Goal: Task Accomplishment & Management: Manage account settings

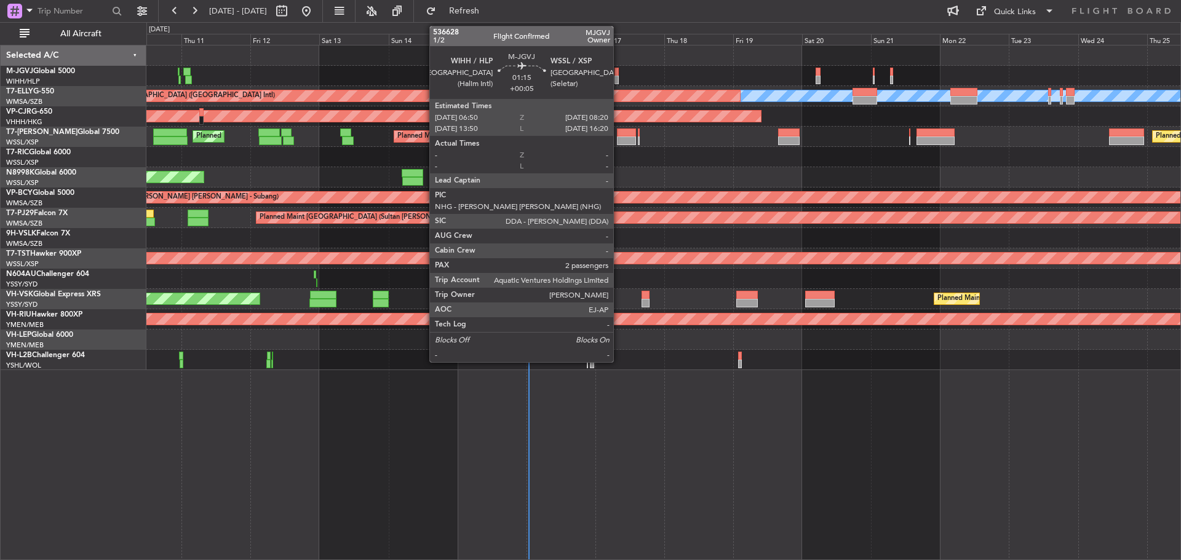
click at [619, 79] on div at bounding box center [617, 80] width 5 height 9
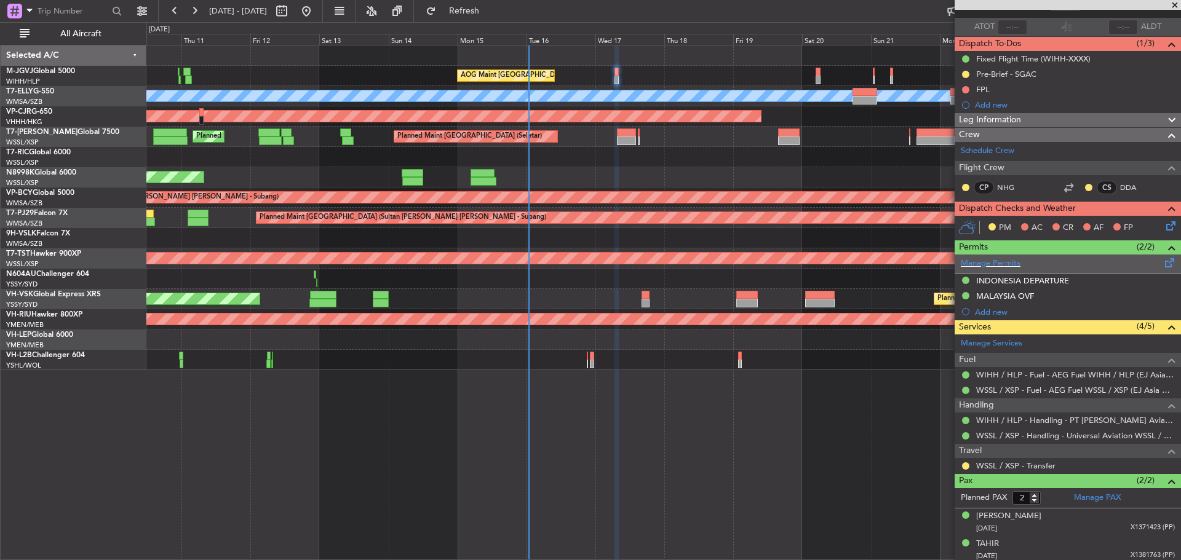
scroll to position [87, 0]
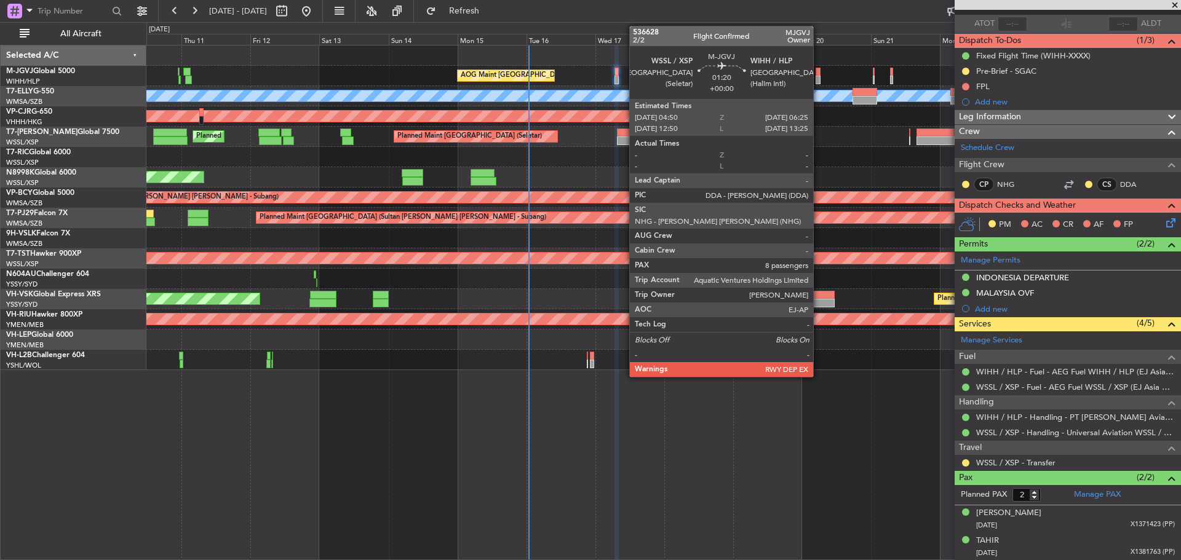
click at [819, 79] on div at bounding box center [818, 80] width 5 height 9
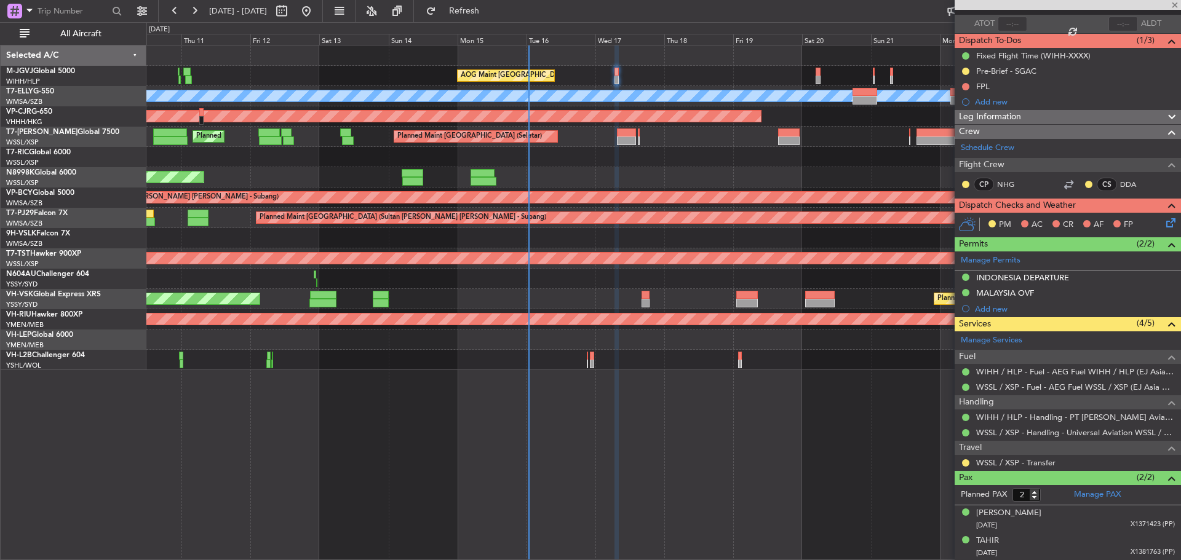
type input "8"
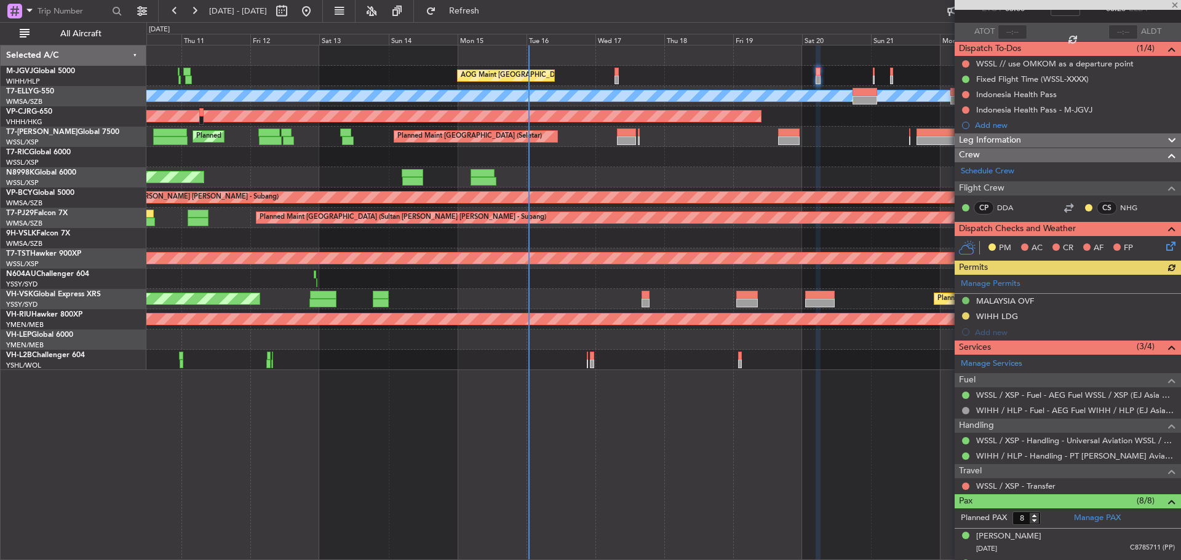
scroll to position [268, 0]
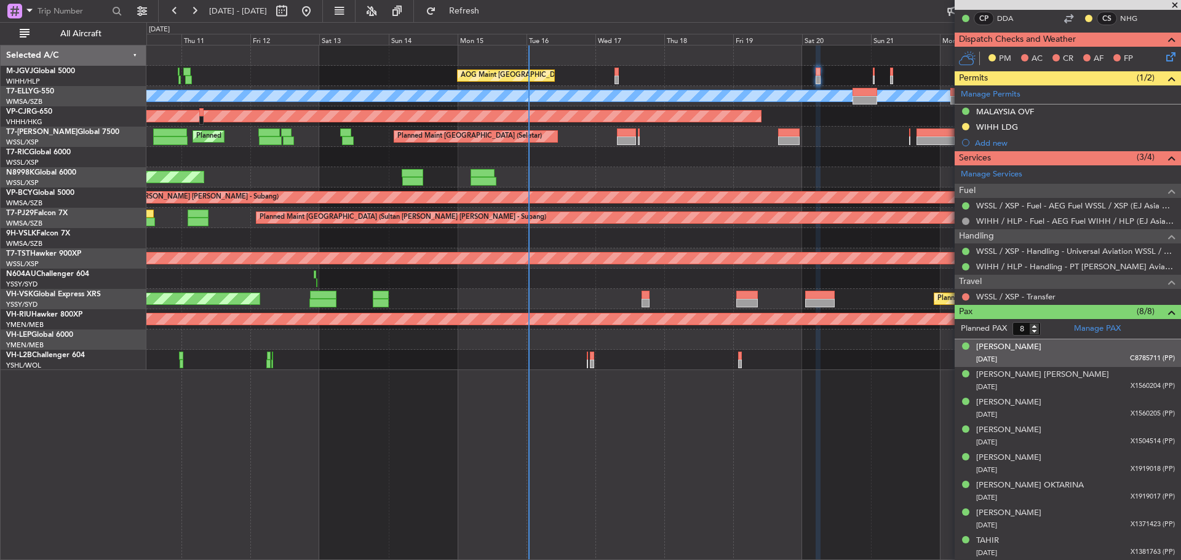
drag, startPoint x: 1089, startPoint y: 327, endPoint x: 1089, endPoint y: 346, distance: 18.5
click at [1089, 346] on div "Planned PAX 8 Manage PAX Alim Michelle KARTIKA 27/11/1987 C8785711 (PP) Annabel…" at bounding box center [1068, 440] width 226 height 242
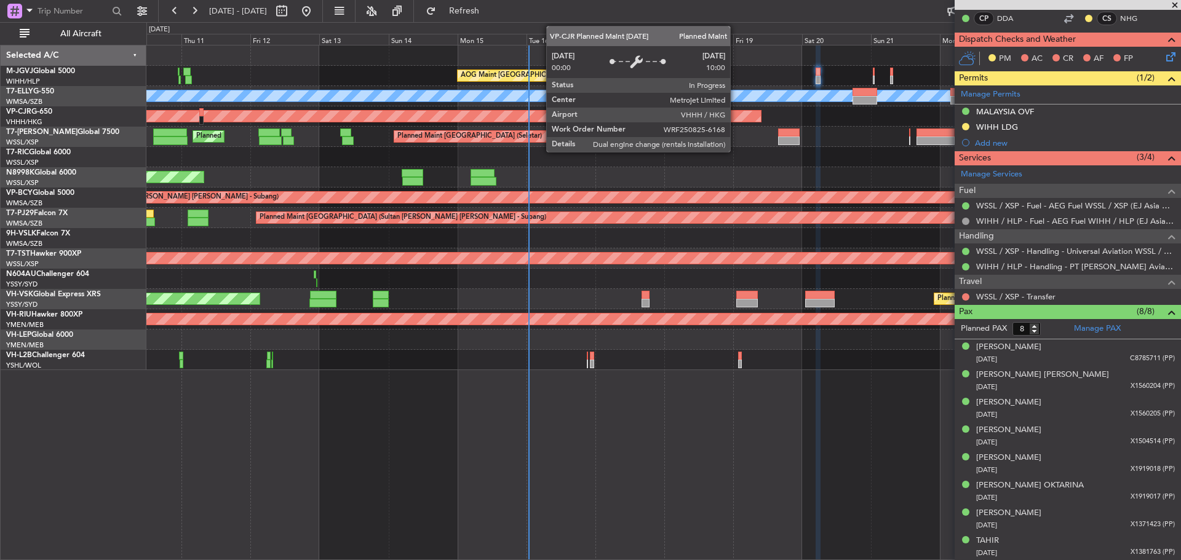
click at [572, 127] on div "AOG Maint Jakarta (Halim Intl) Planned Maint Dubai (Dubai Intl) MEL Planned Mai…" at bounding box center [663, 208] width 1034 height 325
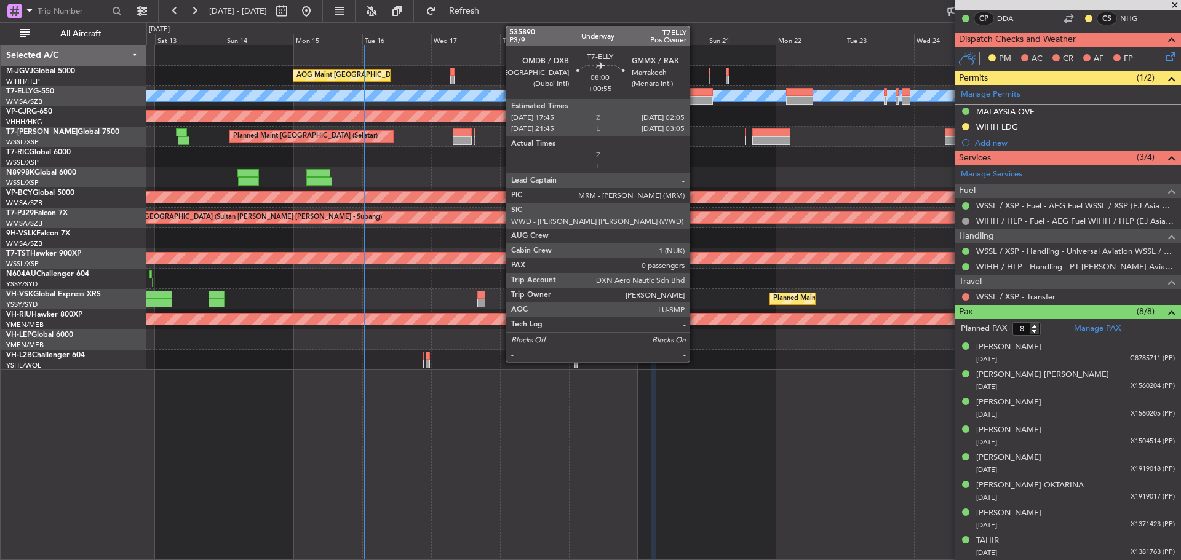
click at [695, 99] on div at bounding box center [700, 100] width 24 height 9
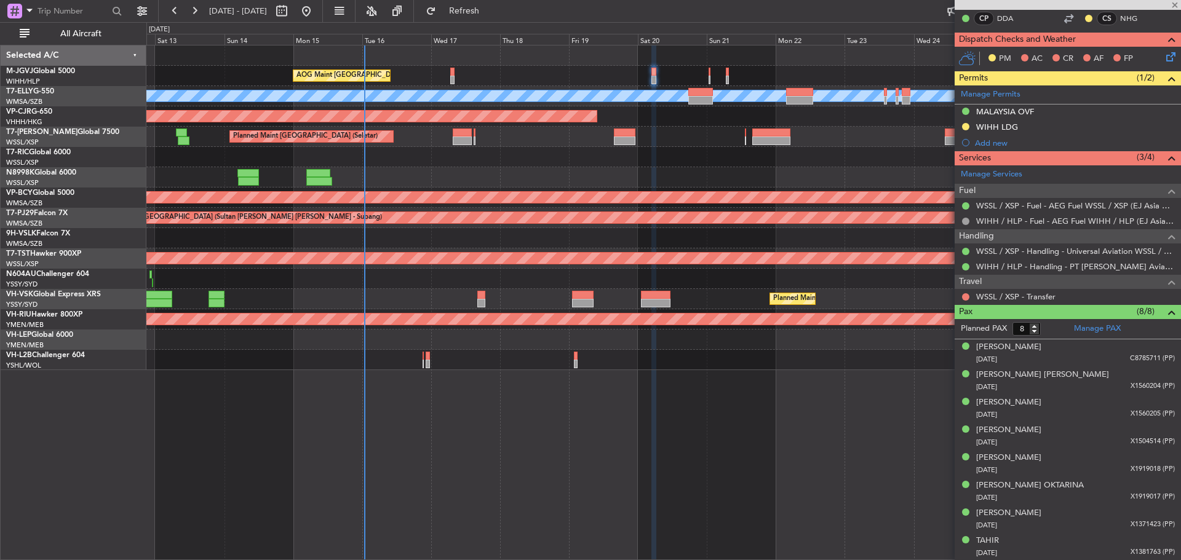
type input "+00:55"
type input "0"
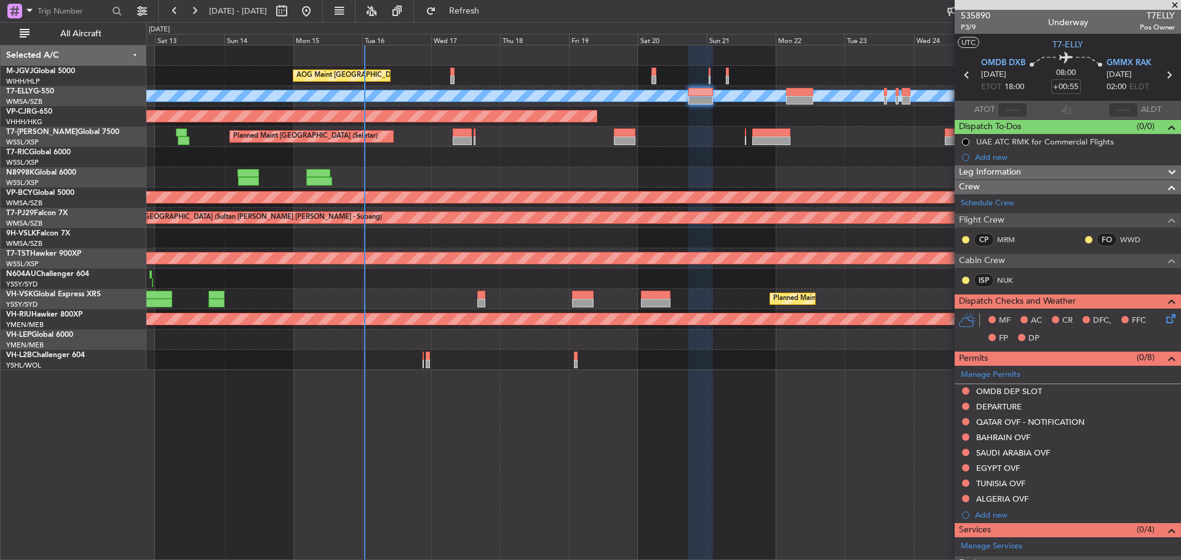
scroll to position [0, 0]
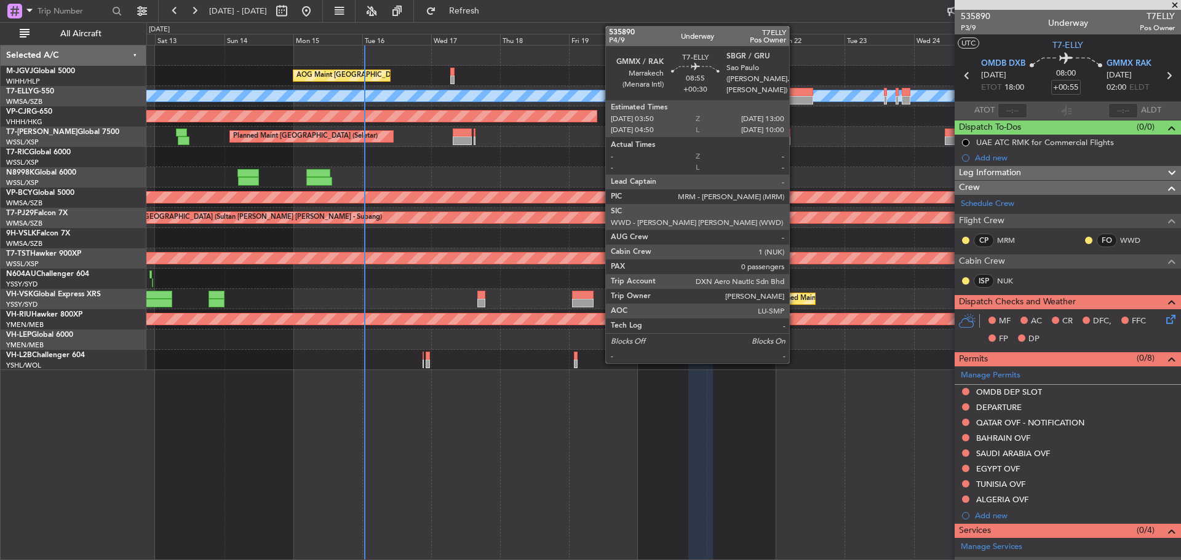
click at [795, 102] on div at bounding box center [799, 100] width 26 height 9
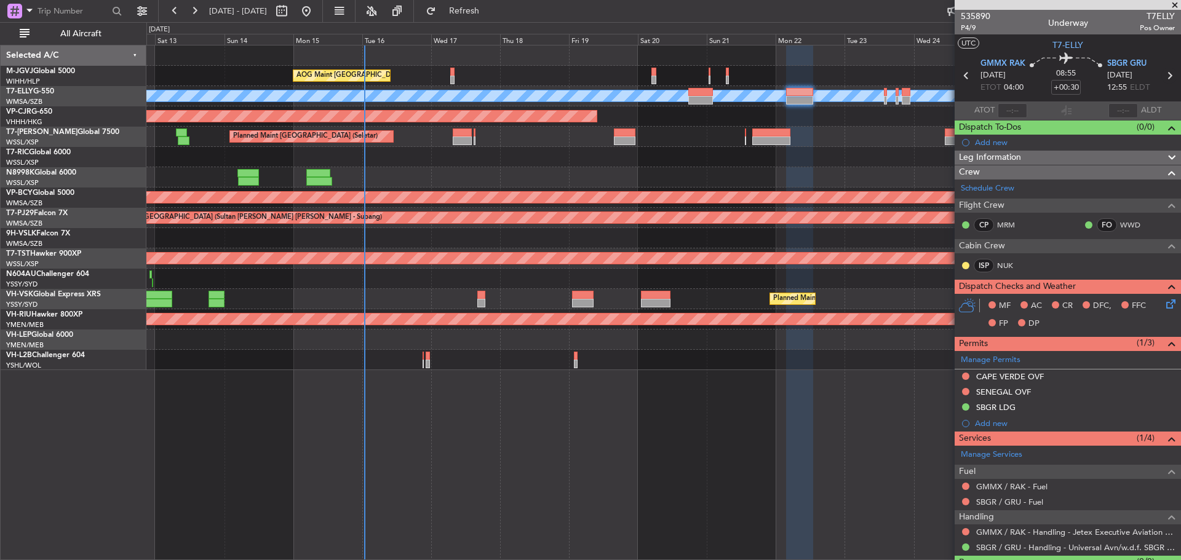
click at [1162, 76] on icon at bounding box center [1170, 76] width 16 height 16
type input "-00:10"
type input "5"
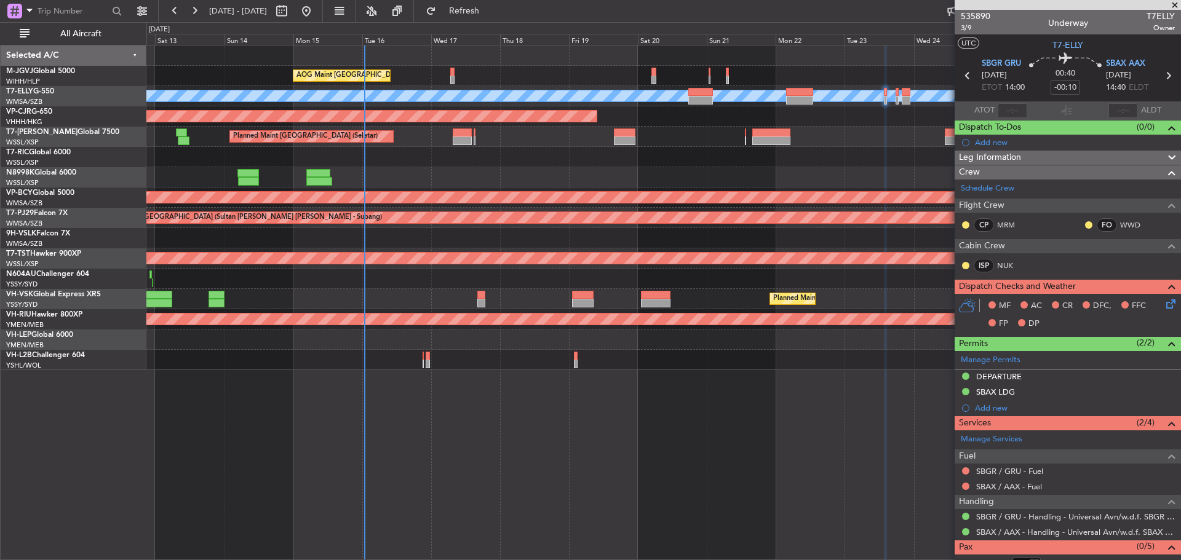
click at [1162, 77] on icon at bounding box center [1168, 76] width 16 height 16
click at [1160, 79] on icon at bounding box center [1168, 76] width 16 height 16
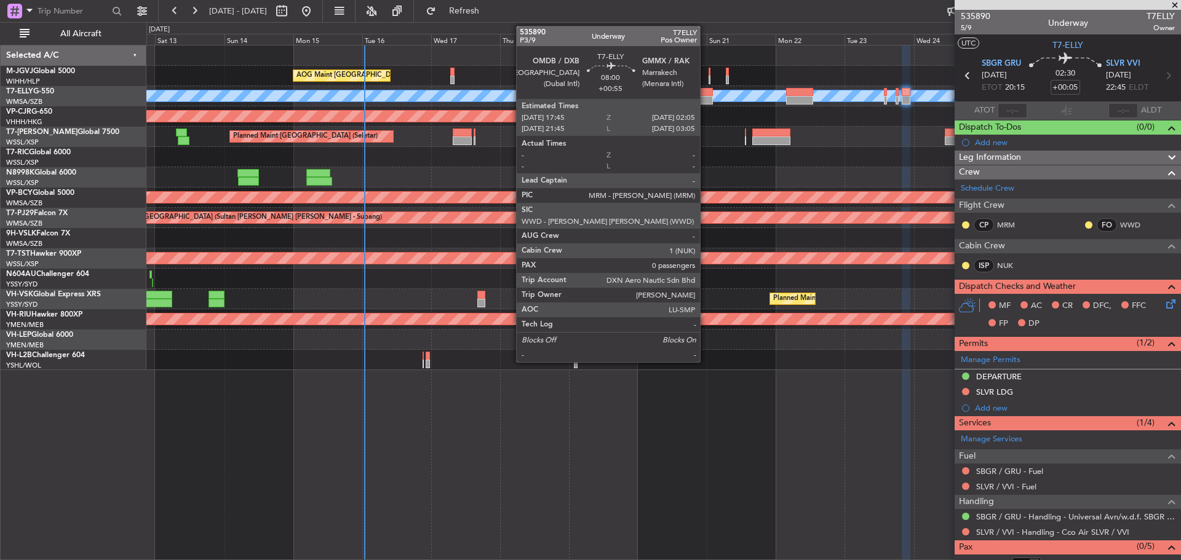
click at [706, 98] on div at bounding box center [700, 100] width 24 height 9
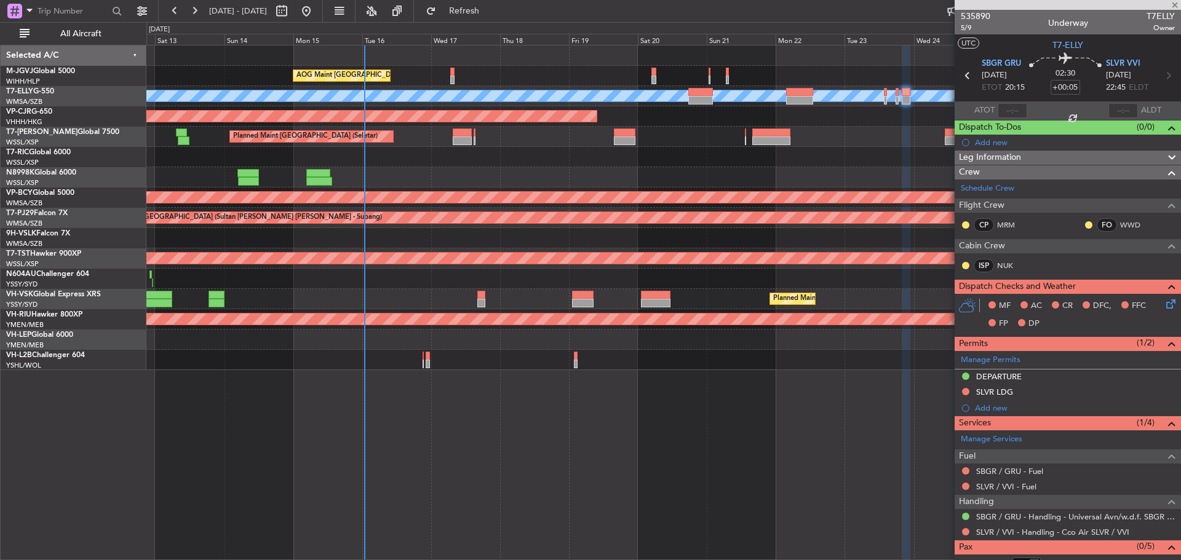
type input "+00:55"
type input "0"
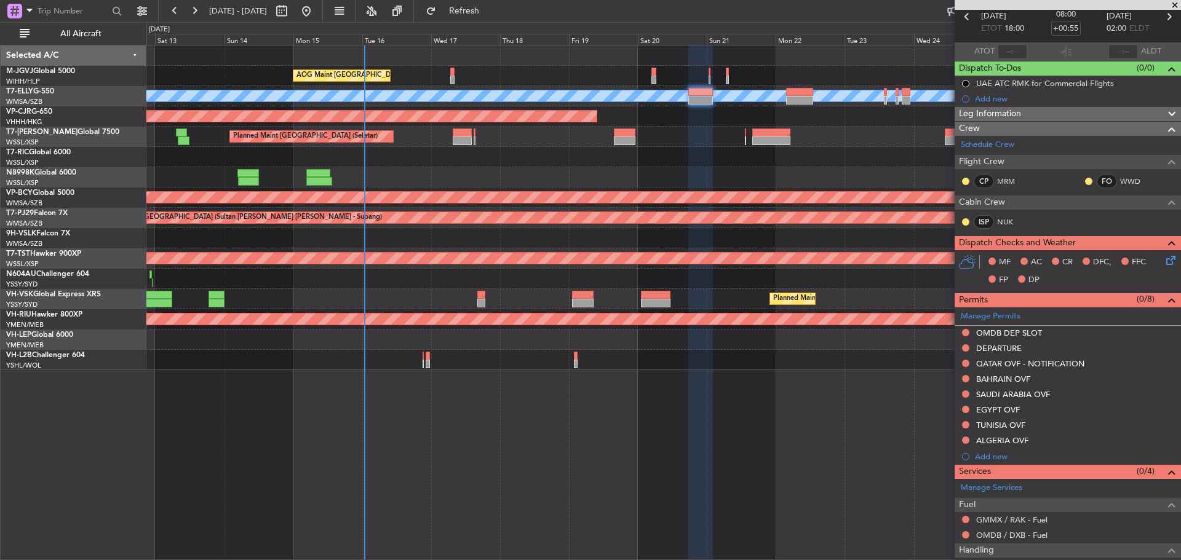
scroll to position [122, 0]
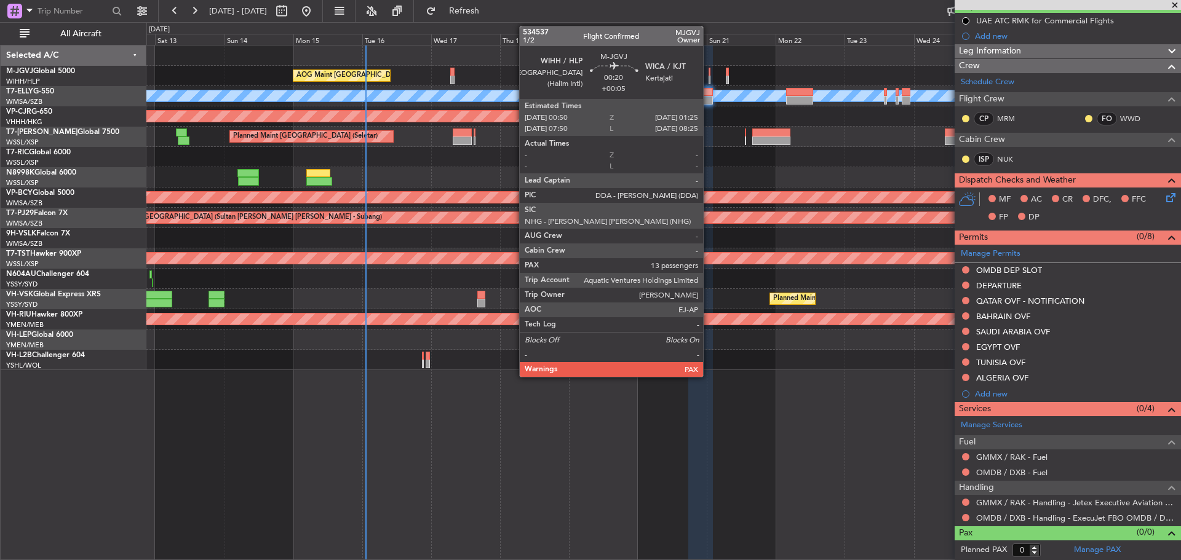
click at [709, 79] on div at bounding box center [710, 80] width 2 height 9
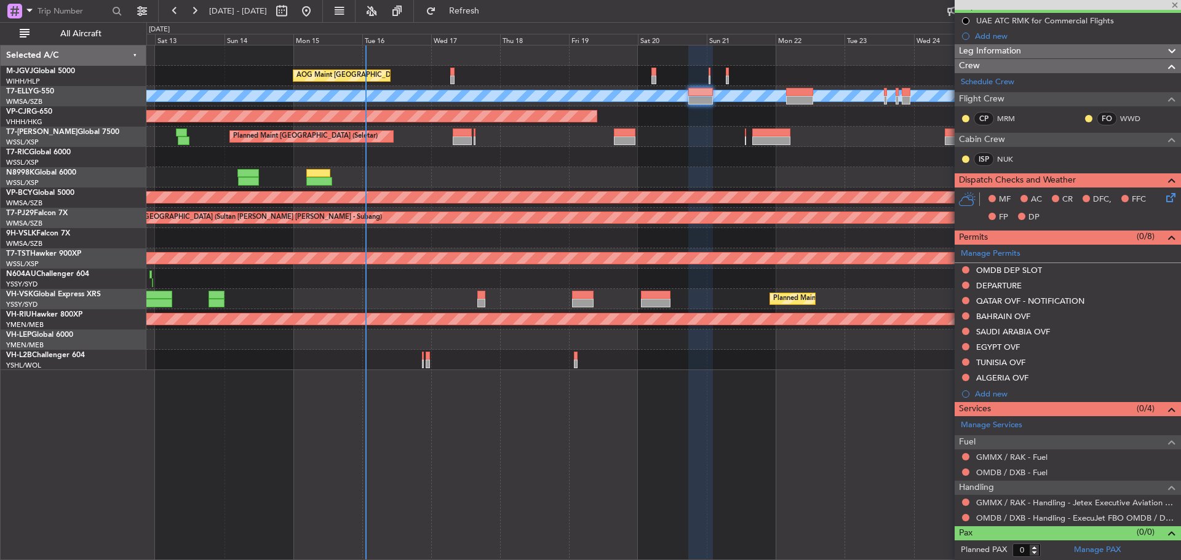
type input "+00:05"
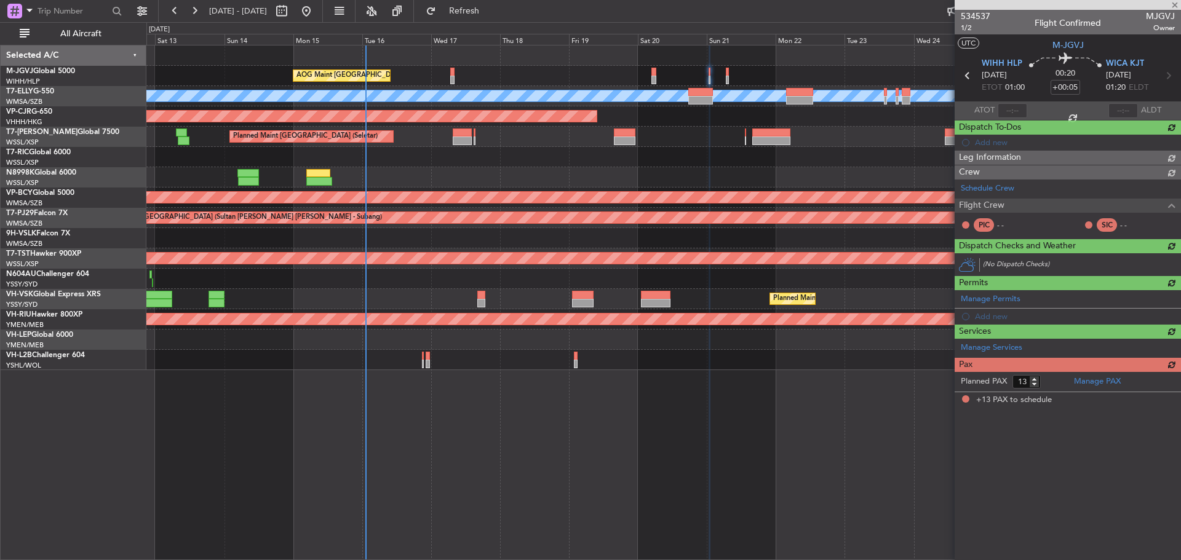
scroll to position [0, 0]
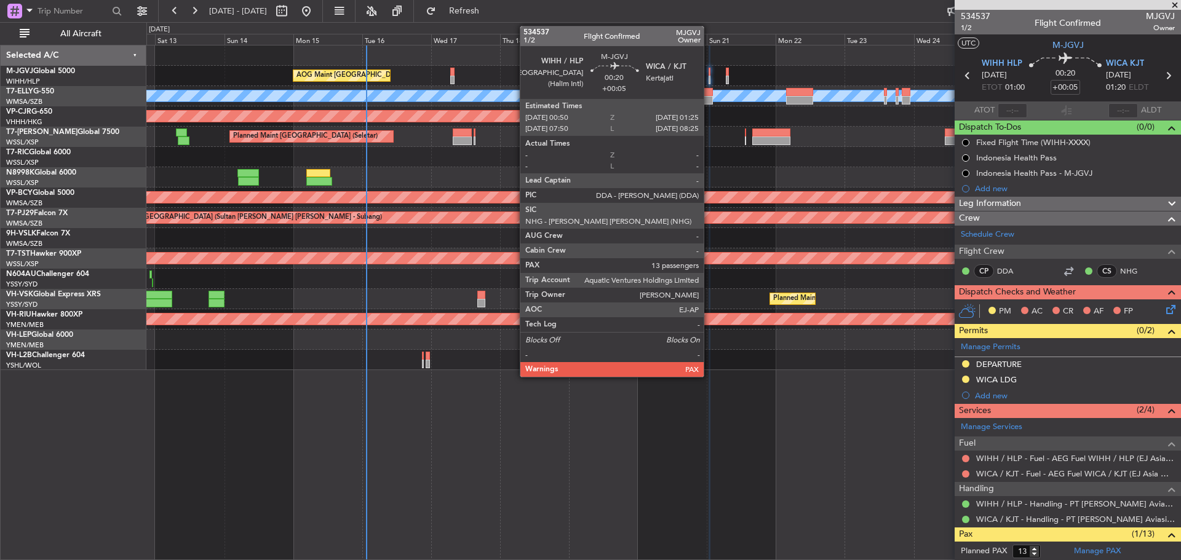
click at [709, 78] on div at bounding box center [710, 80] width 2 height 9
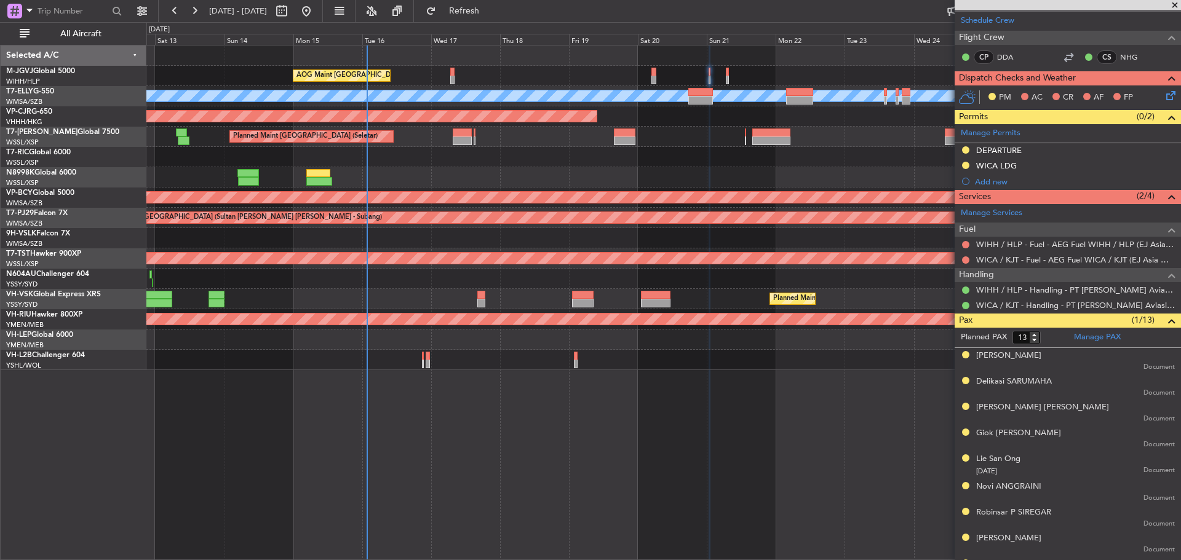
scroll to position [341, 0]
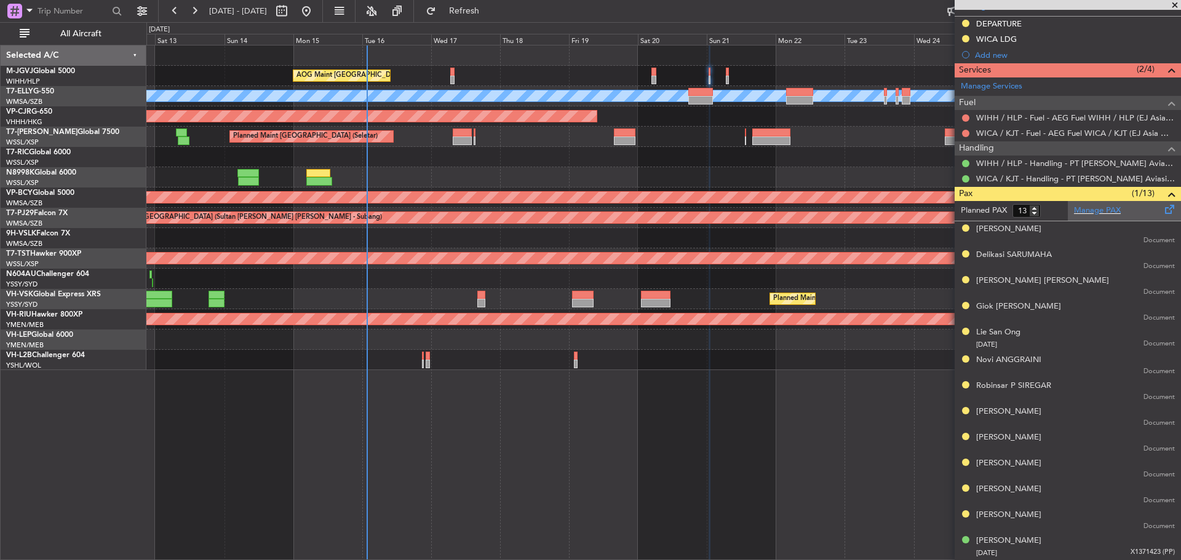
click at [1163, 210] on span at bounding box center [1170, 206] width 15 height 9
drag, startPoint x: 562, startPoint y: 5, endPoint x: 660, endPoint y: 5, distance: 97.8
click at [679, 3] on div "12 Sep 2025 - 27 Sep 2025 Refresh Quick Links All Aircraft" at bounding box center [590, 11] width 1181 height 22
click at [490, 7] on span "Refresh" at bounding box center [465, 11] width 52 height 9
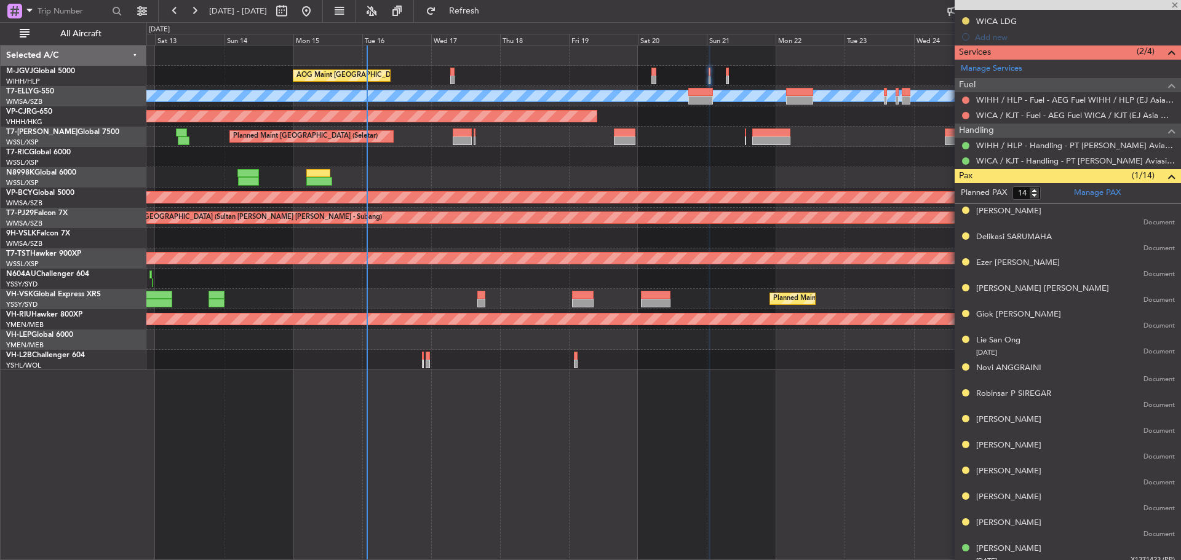
scroll to position [367, 0]
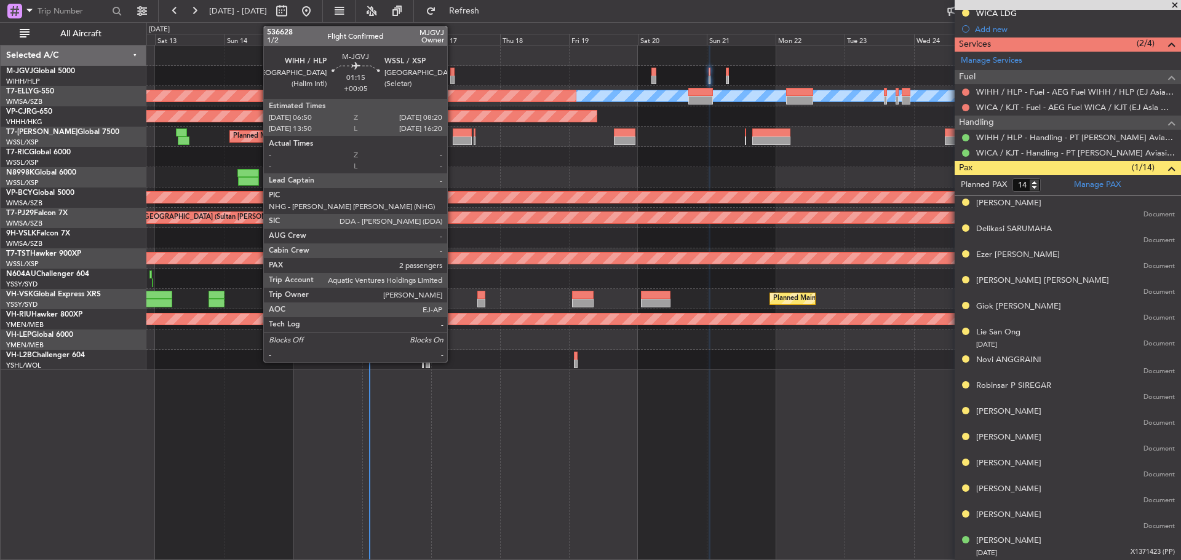
click at [453, 72] on div at bounding box center [452, 72] width 5 height 9
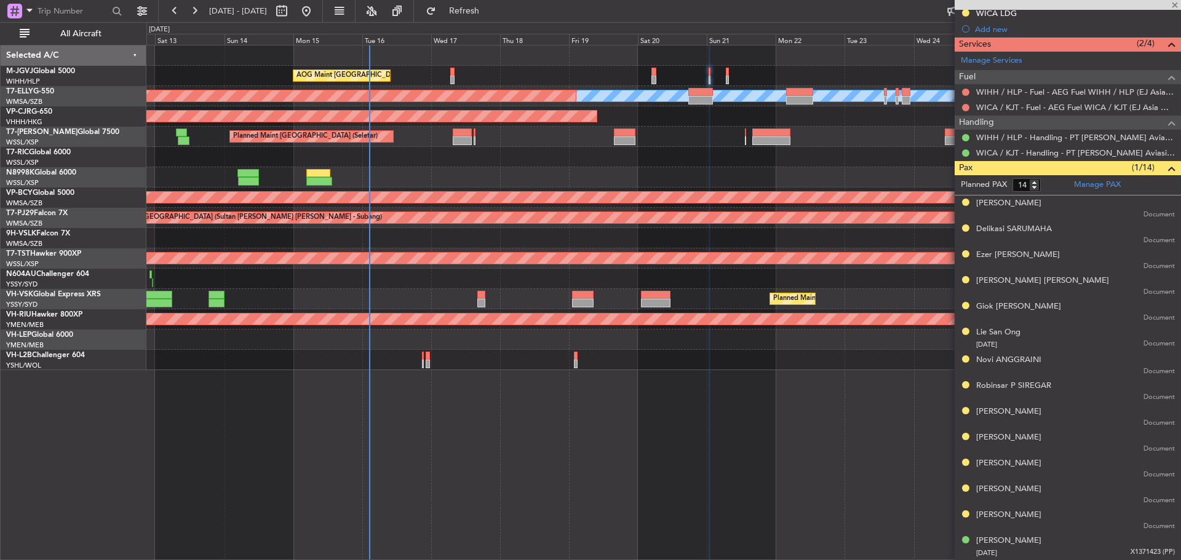
type input "2"
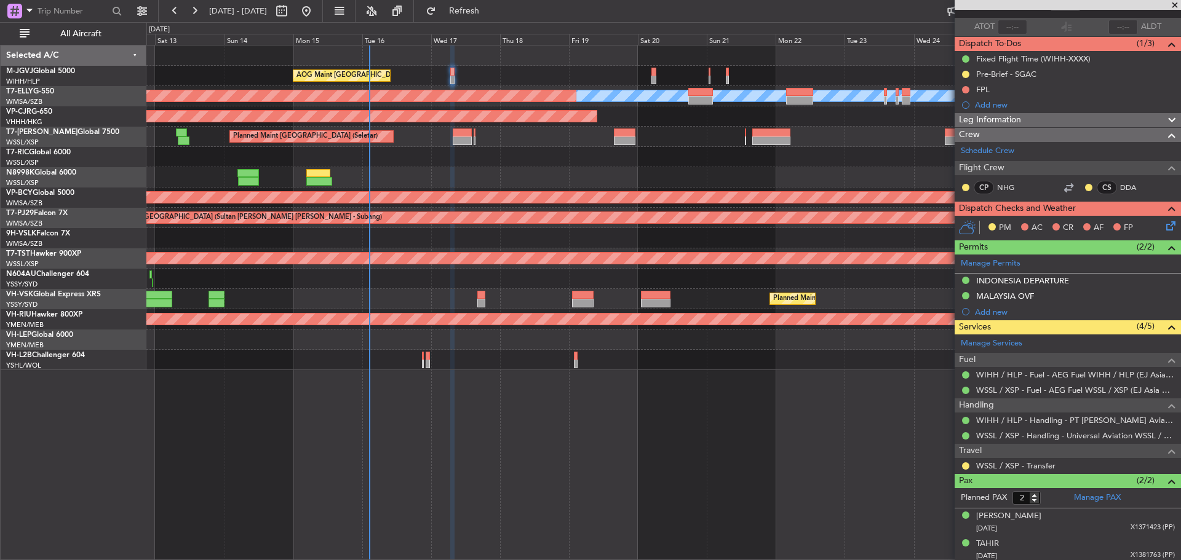
scroll to position [87, 0]
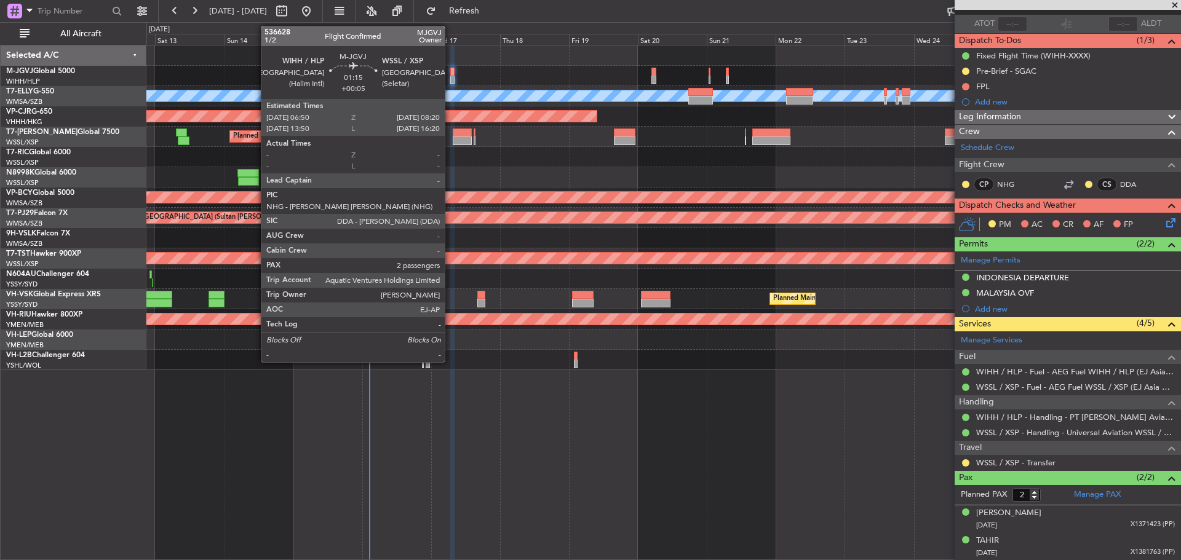
click at [450, 76] on div at bounding box center [452, 80] width 5 height 9
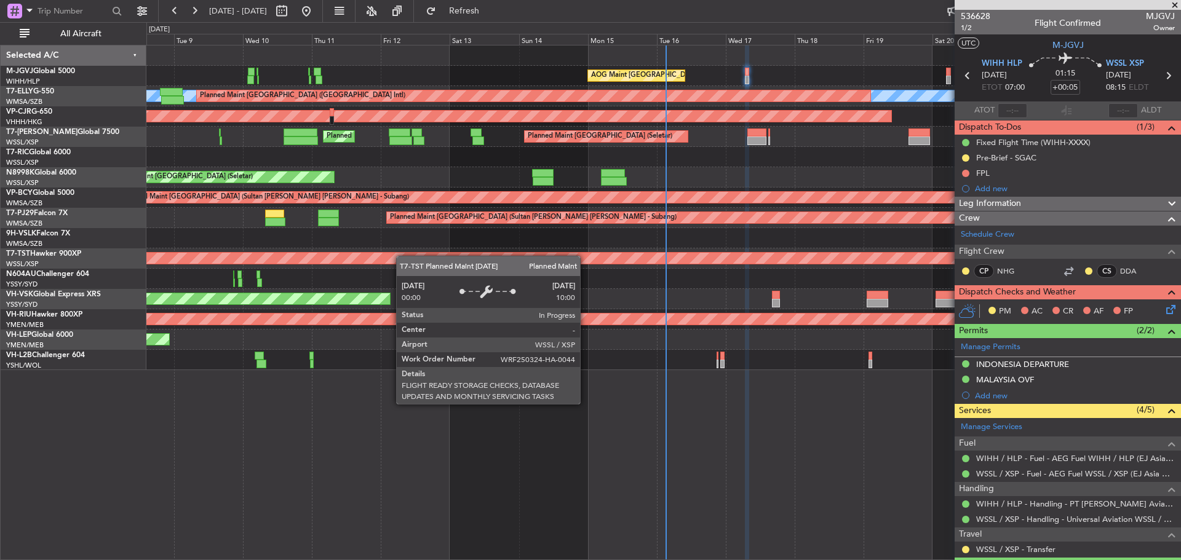
click at [549, 261] on div "AOG Maint [GEOGRAPHIC_DATA] (Halim Intl) Planned Maint [GEOGRAPHIC_DATA] (Selet…" at bounding box center [663, 208] width 1034 height 325
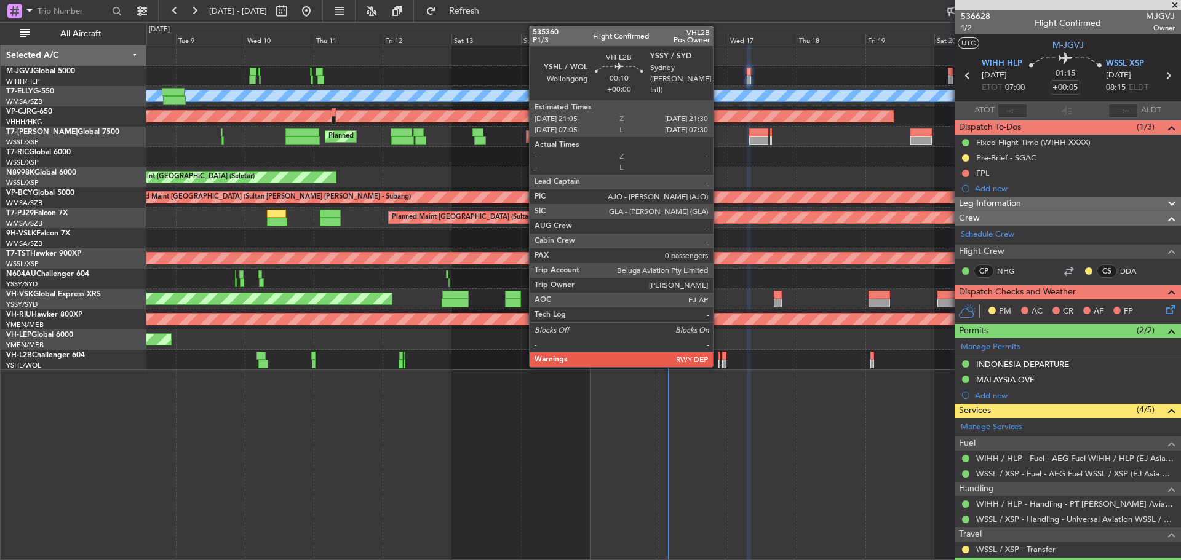
click at [719, 357] on div at bounding box center [719, 356] width 1 height 9
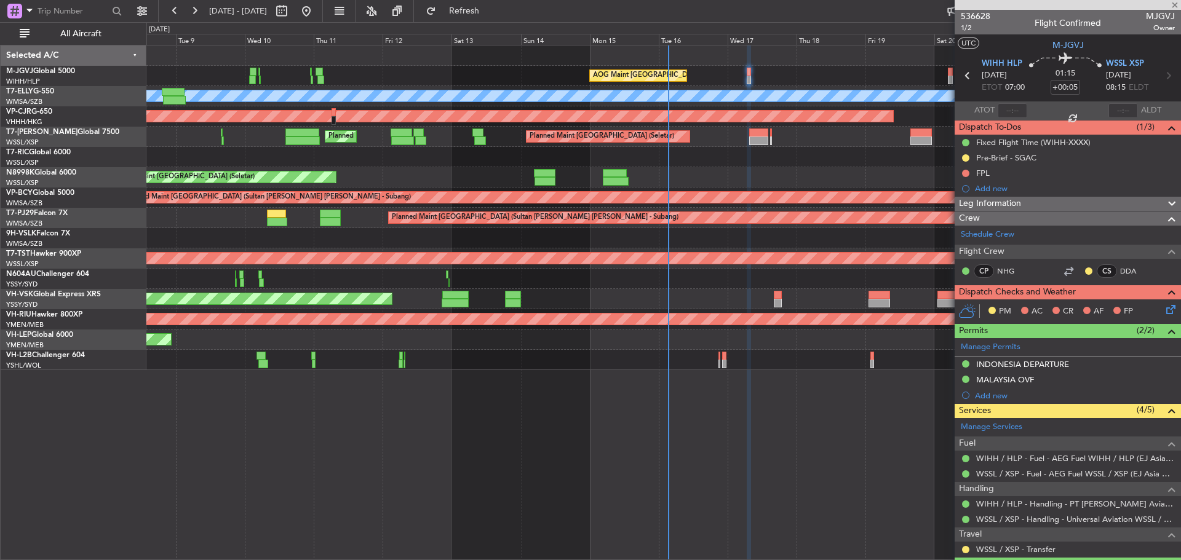
click at [719, 357] on div at bounding box center [719, 356] width 1 height 9
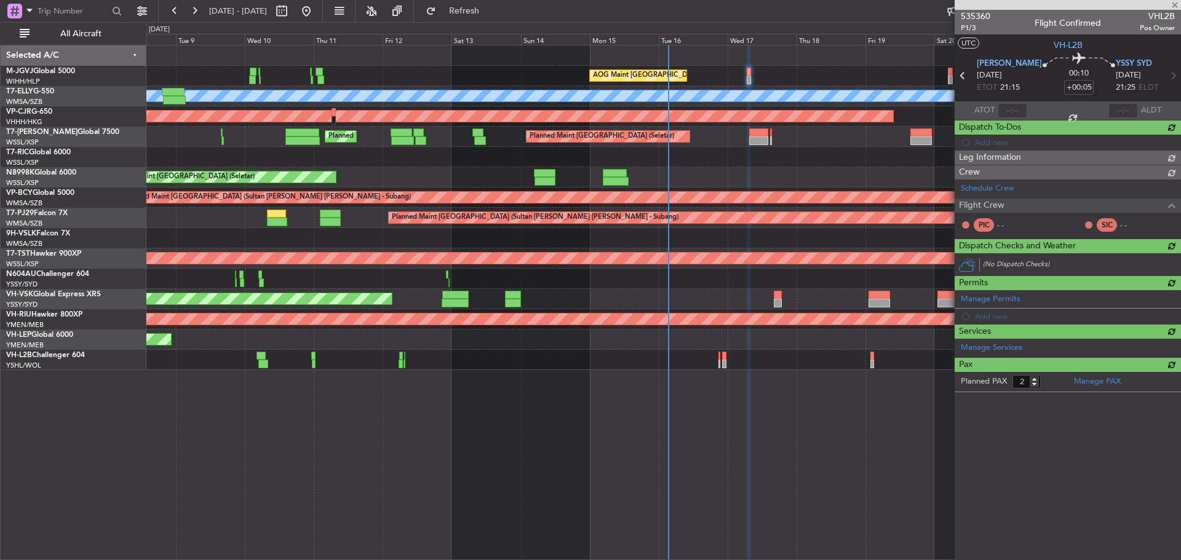
type input "0"
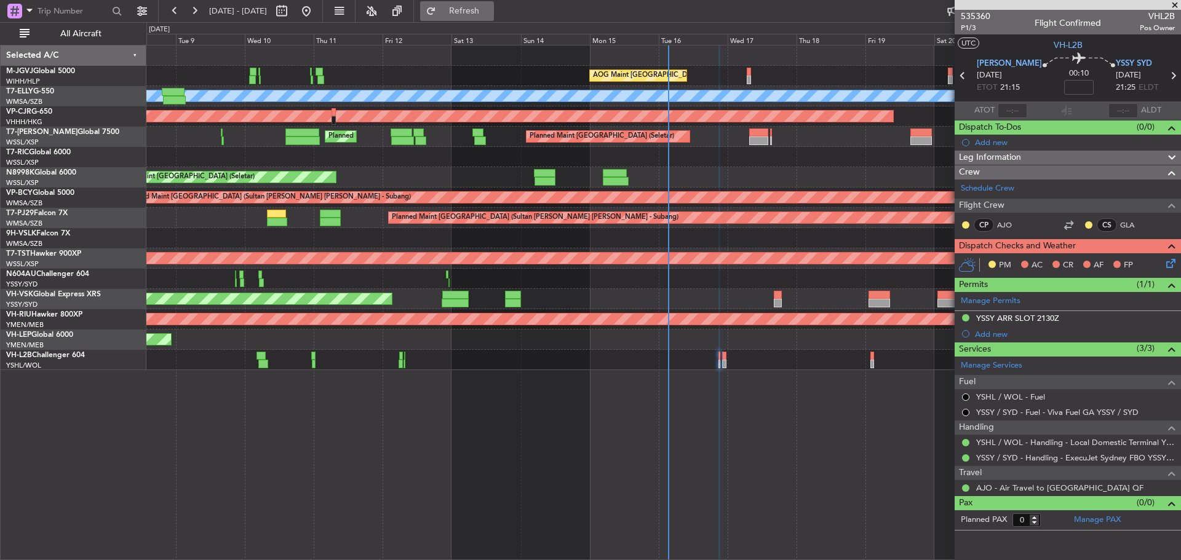
click at [490, 14] on span "Refresh" at bounding box center [465, 11] width 52 height 9
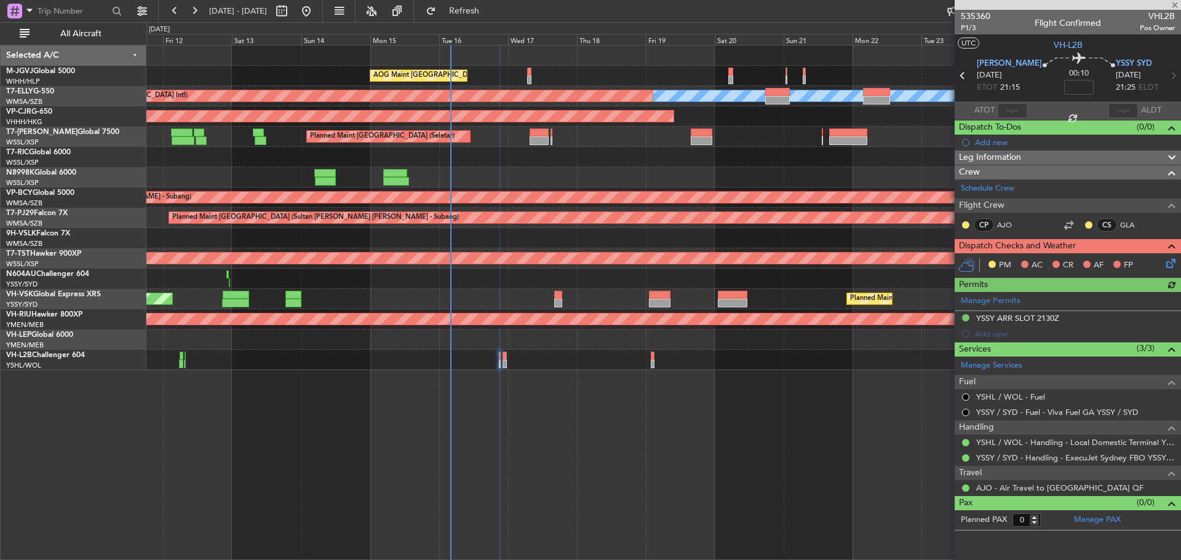
click at [303, 71] on div "AOG Maint [GEOGRAPHIC_DATA] (Halim Intl)" at bounding box center [663, 76] width 1034 height 20
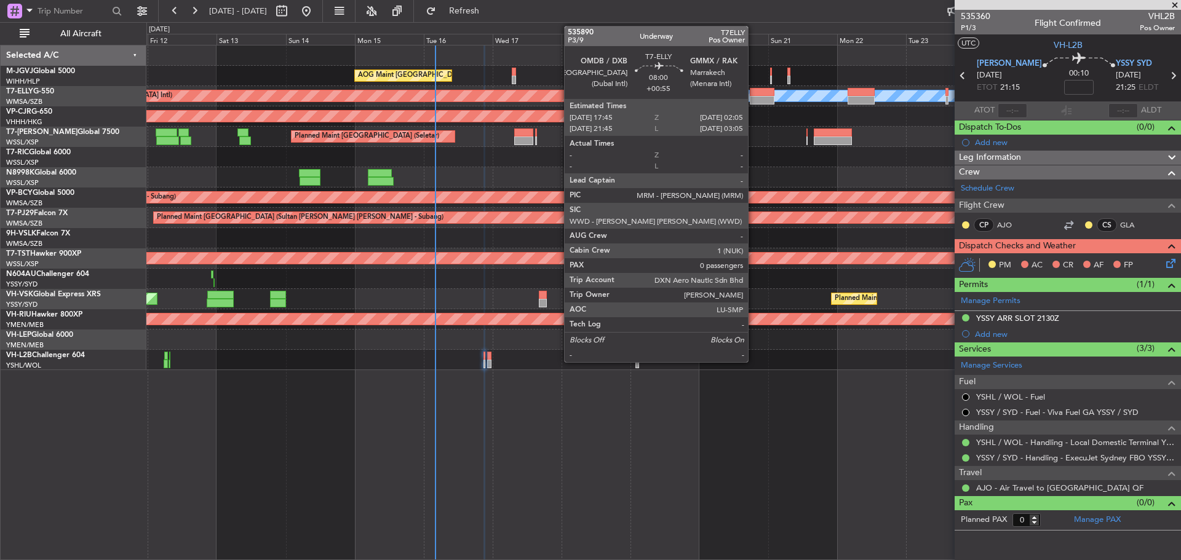
click at [754, 100] on div at bounding box center [762, 100] width 24 height 9
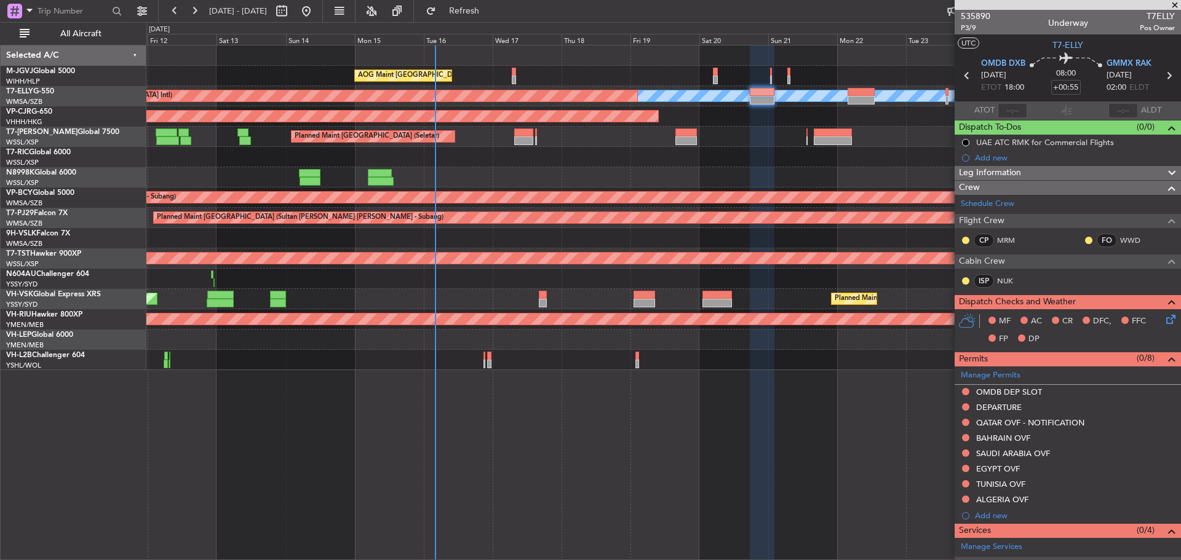
click at [919, 354] on div at bounding box center [663, 360] width 1034 height 20
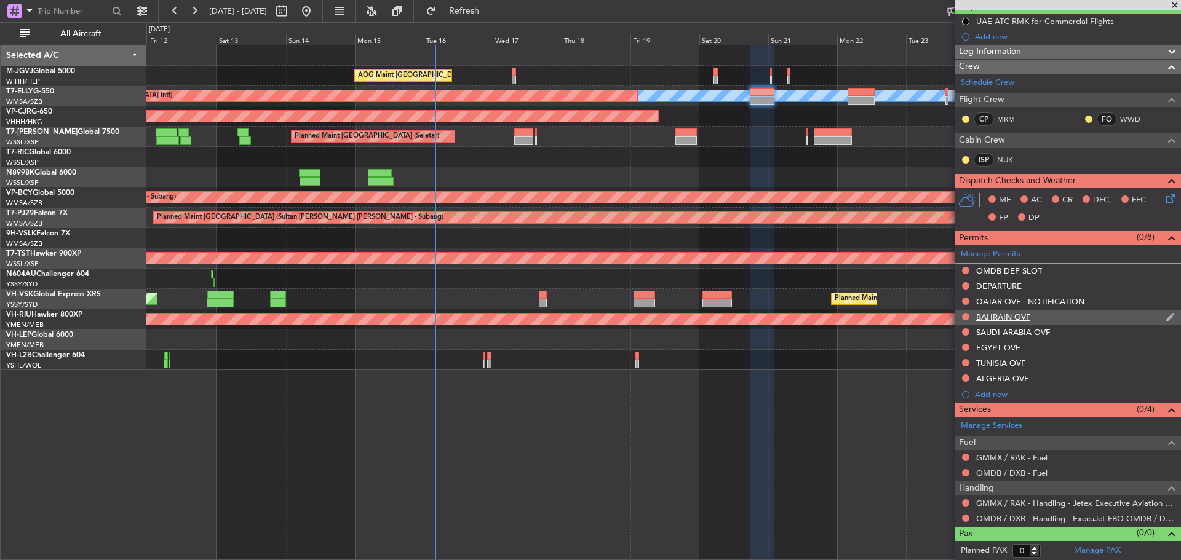
scroll to position [122, 0]
click at [1003, 519] on link "OMDB / DXB - Handling - ExecuJet FBO OMDB / DXB" at bounding box center [1075, 518] width 199 height 10
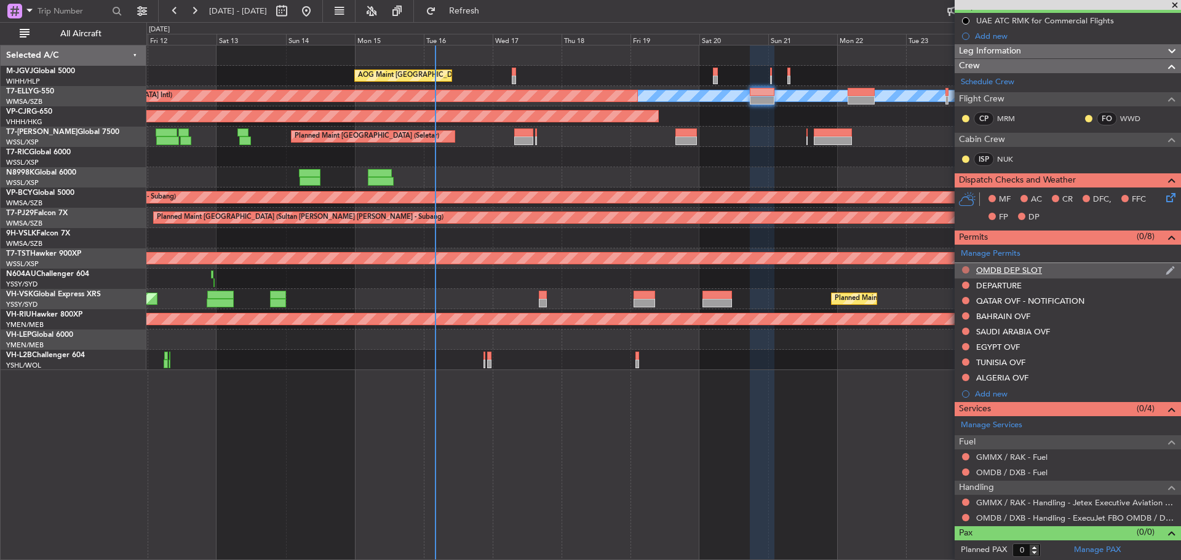
click at [965, 269] on button at bounding box center [965, 269] width 7 height 7
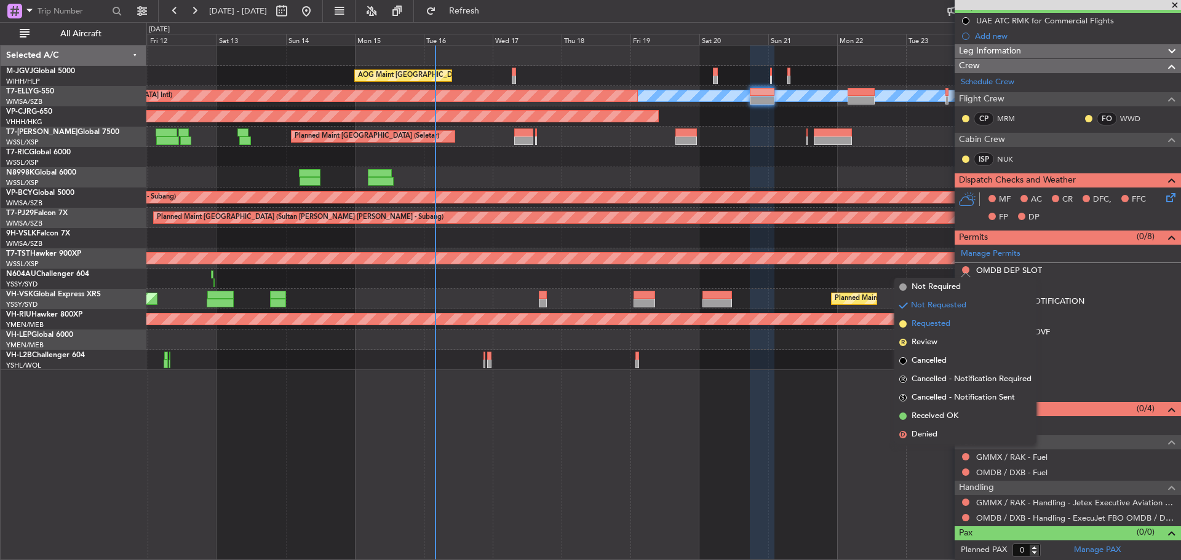
click at [953, 325] on li "Requested" at bounding box center [966, 324] width 142 height 18
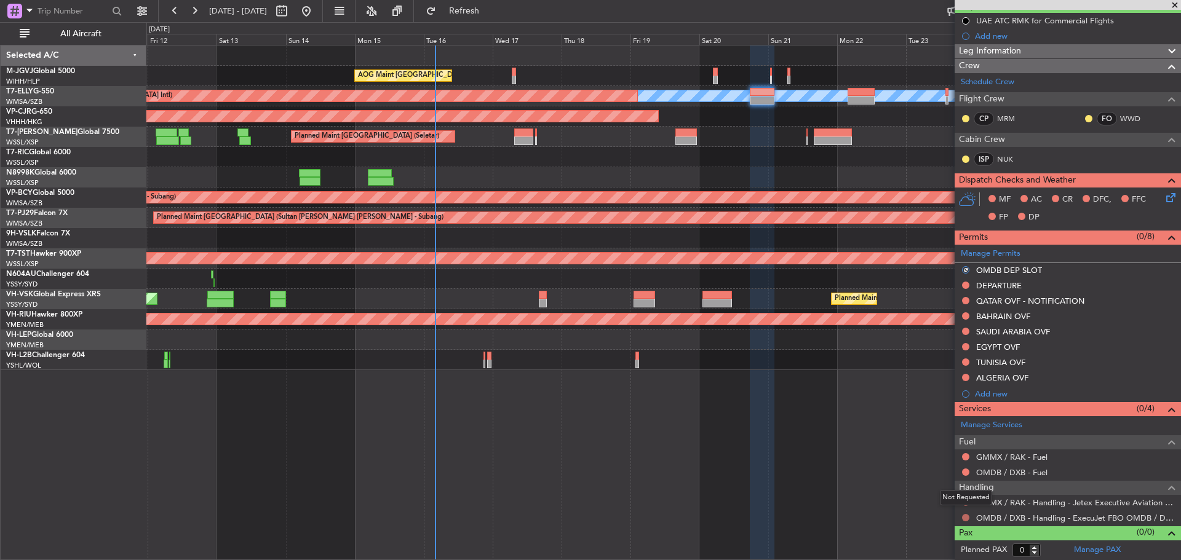
click at [966, 518] on button at bounding box center [965, 517] width 7 height 7
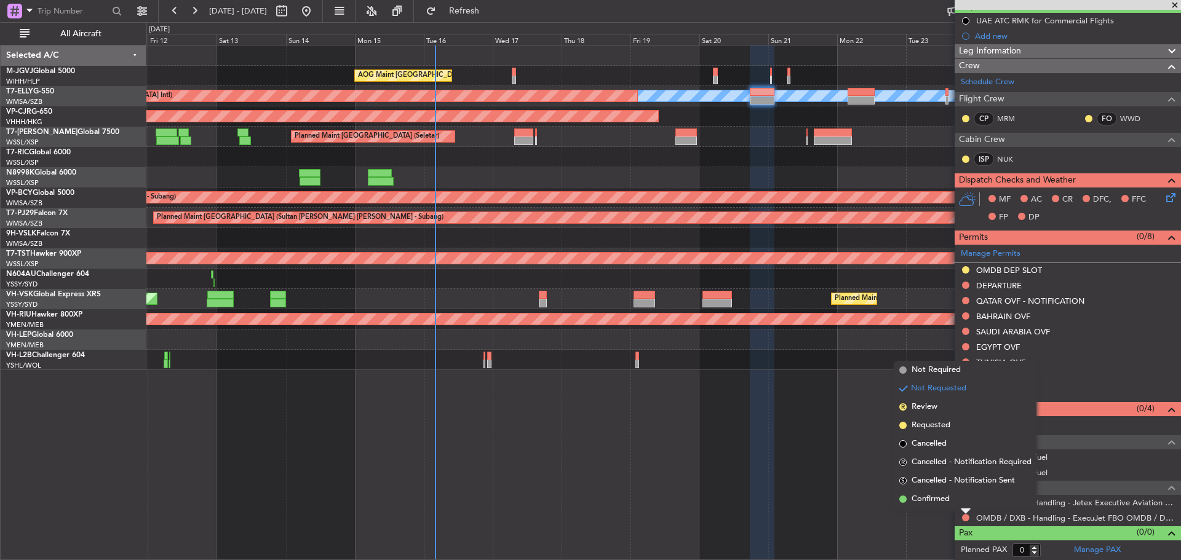
click at [935, 424] on span "Requested" at bounding box center [931, 426] width 39 height 12
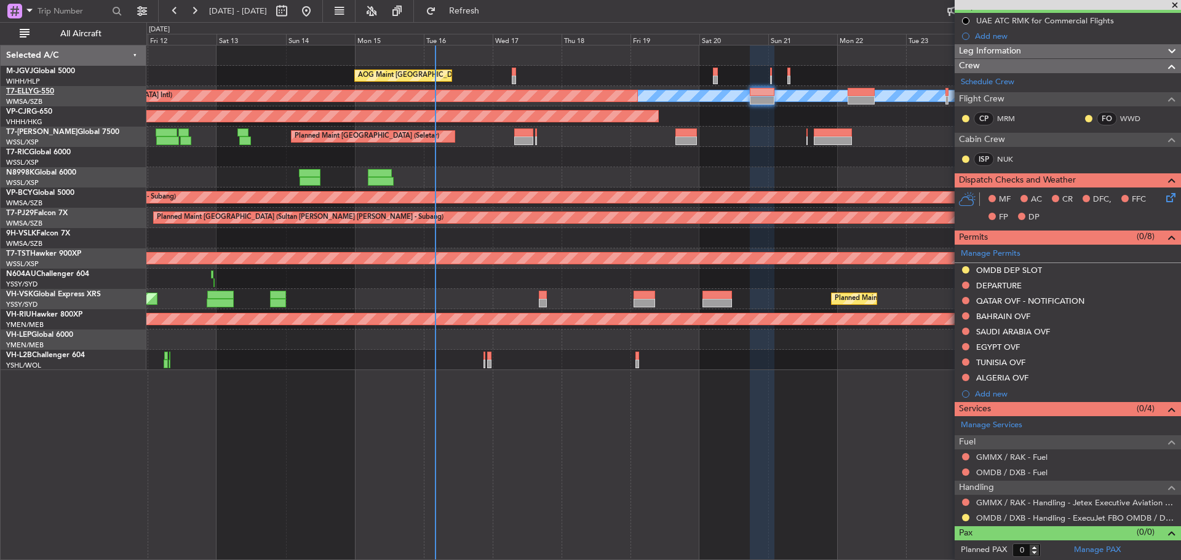
click at [38, 91] on link "T7-ELLY G-550" at bounding box center [30, 91] width 48 height 7
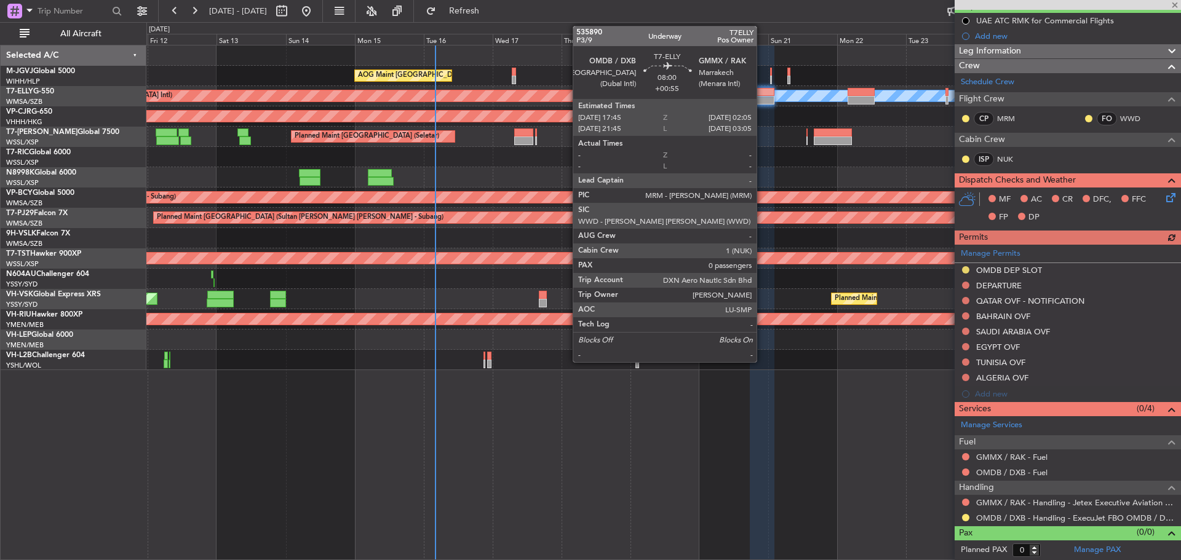
click at [762, 104] on div at bounding box center [762, 100] width 24 height 9
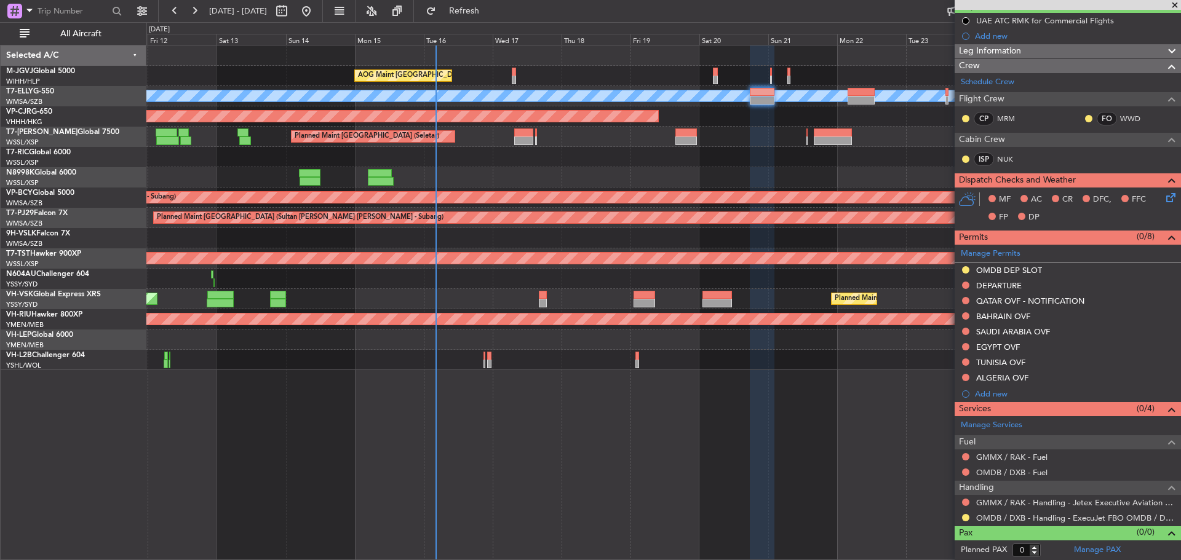
click at [226, 136] on div "Planned Maint [GEOGRAPHIC_DATA] (Seletar) Planned Maint [GEOGRAPHIC_DATA] (Sele…" at bounding box center [663, 137] width 1034 height 20
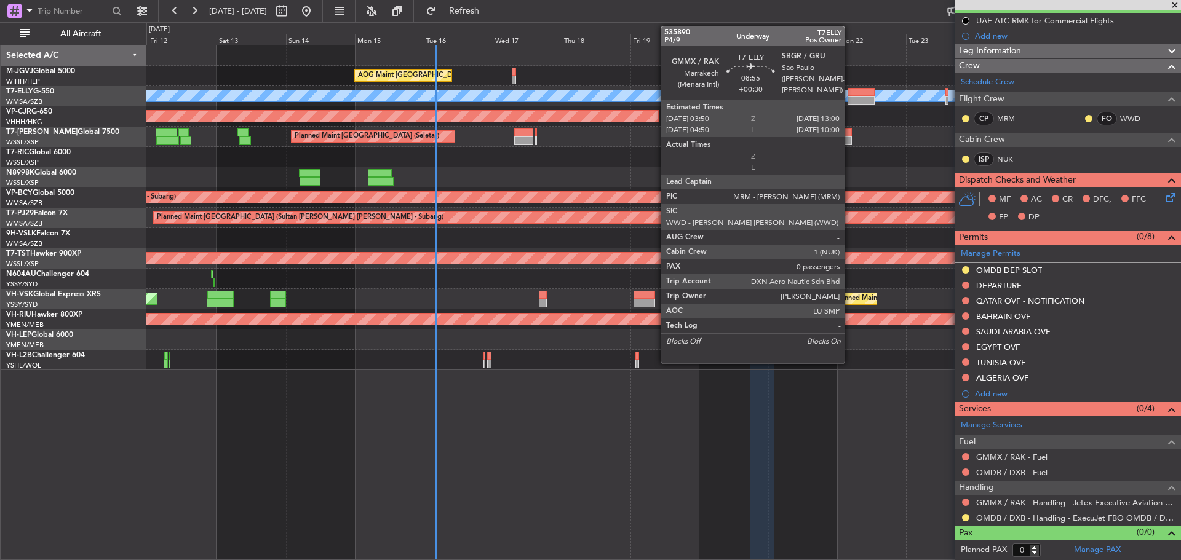
click at [850, 94] on div at bounding box center [861, 92] width 26 height 9
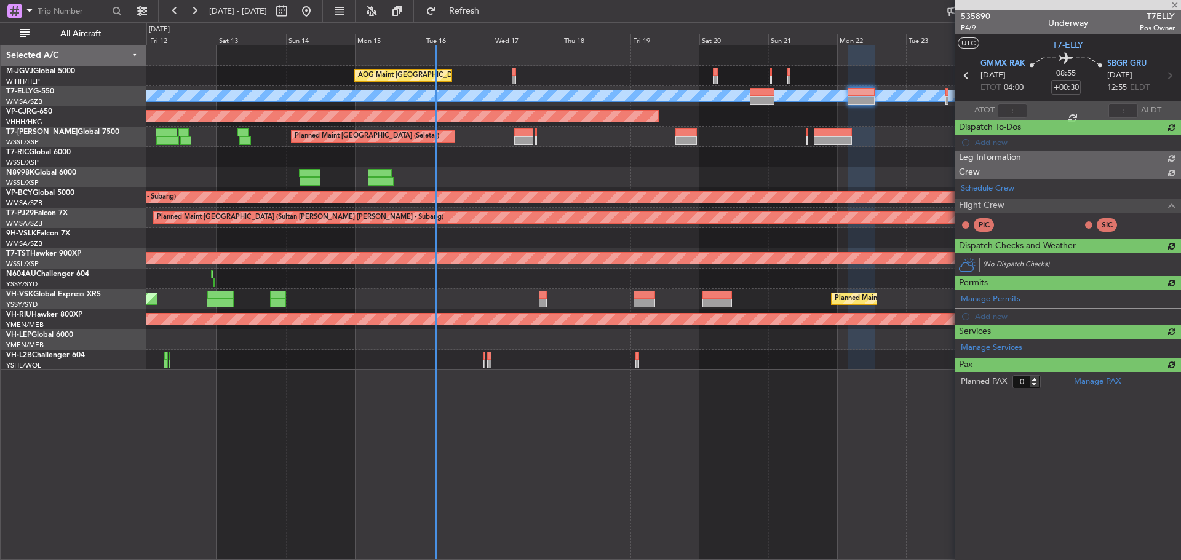
scroll to position [0, 0]
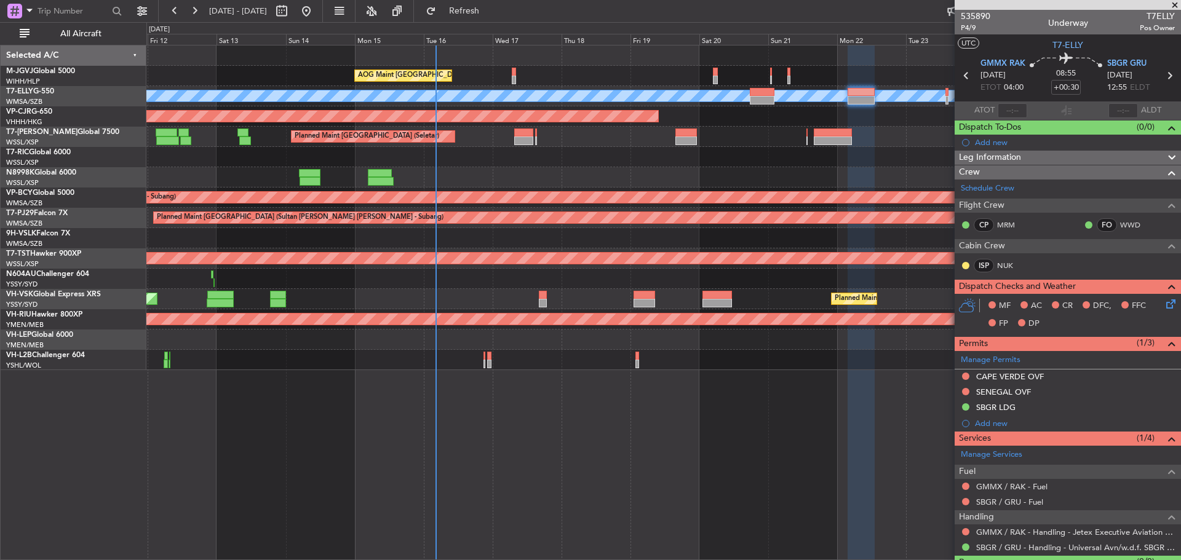
click at [728, 9] on div "[DATE] - [DATE] Refresh Quick Links All Aircraft" at bounding box center [590, 11] width 1181 height 22
click at [242, 381] on div "AOG Maint [GEOGRAPHIC_DATA] (Halim Intl) Planned Maint [GEOGRAPHIC_DATA] ([GEOG…" at bounding box center [663, 303] width 1035 height 516
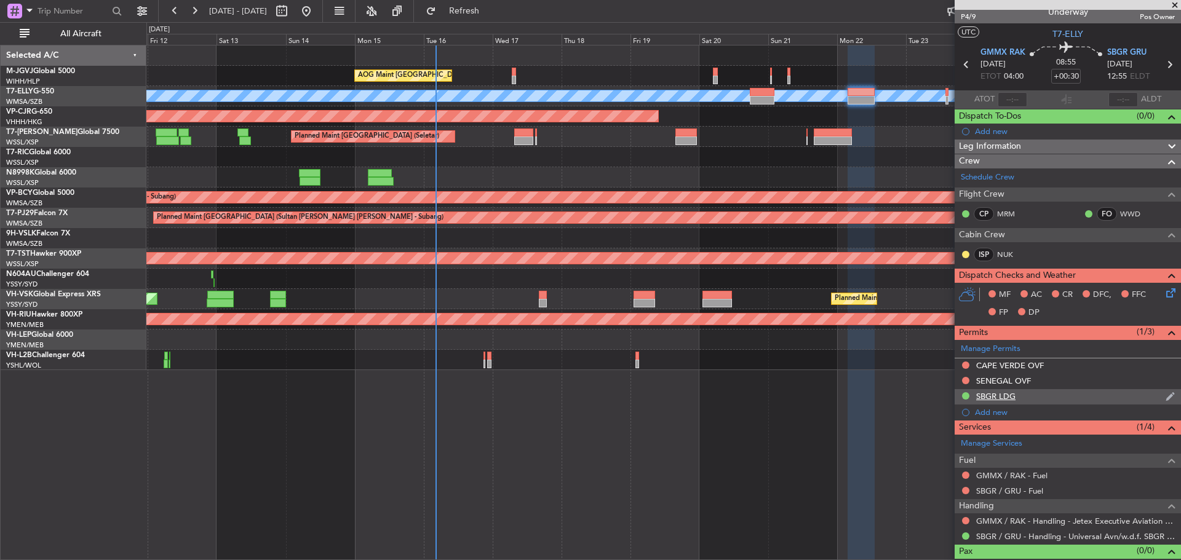
scroll to position [30, 0]
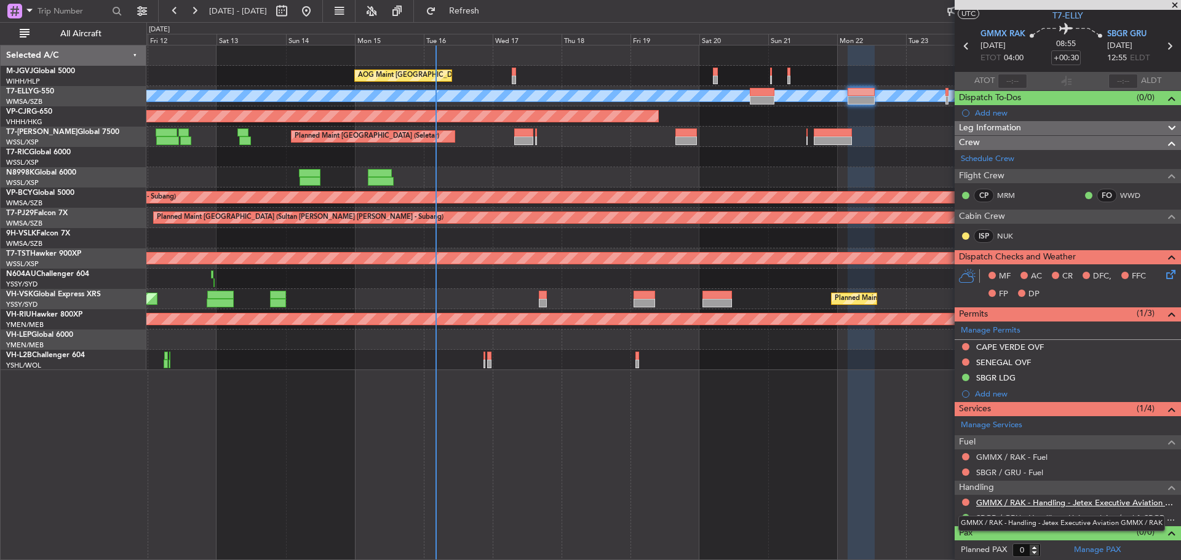
click at [1001, 503] on link "GMMX / RAK - Handling - Jetex Executive Aviation GMMX / RAK" at bounding box center [1075, 503] width 199 height 10
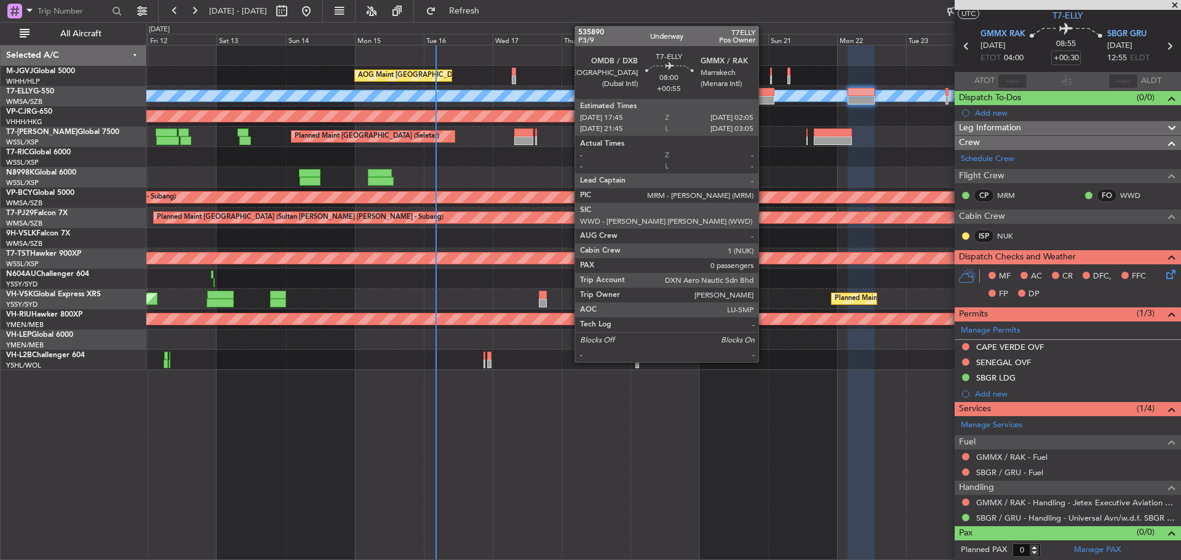
click at [764, 98] on div at bounding box center [762, 100] width 24 height 9
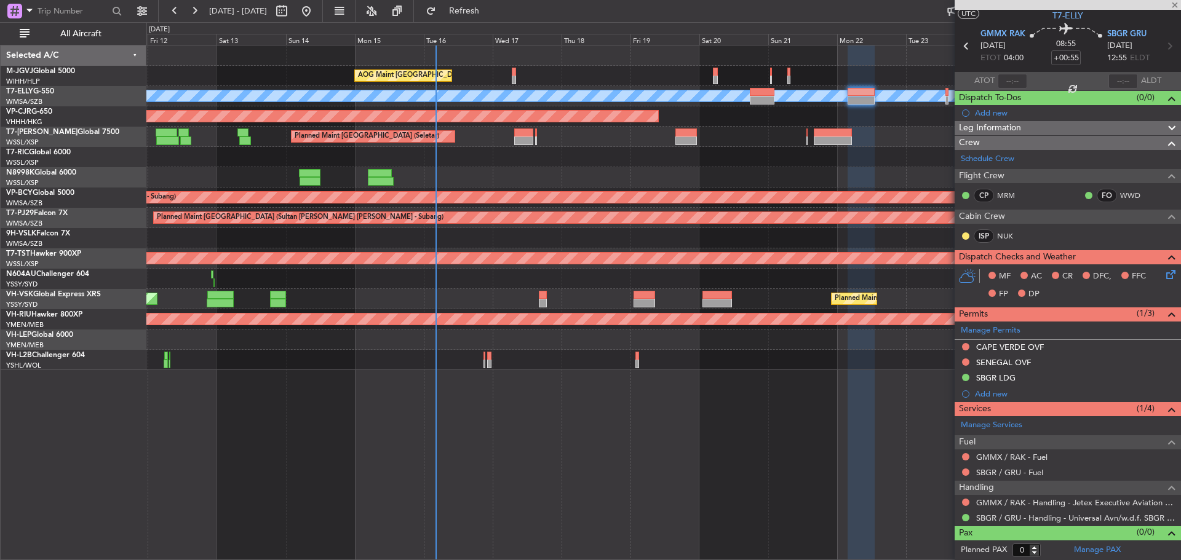
scroll to position [0, 0]
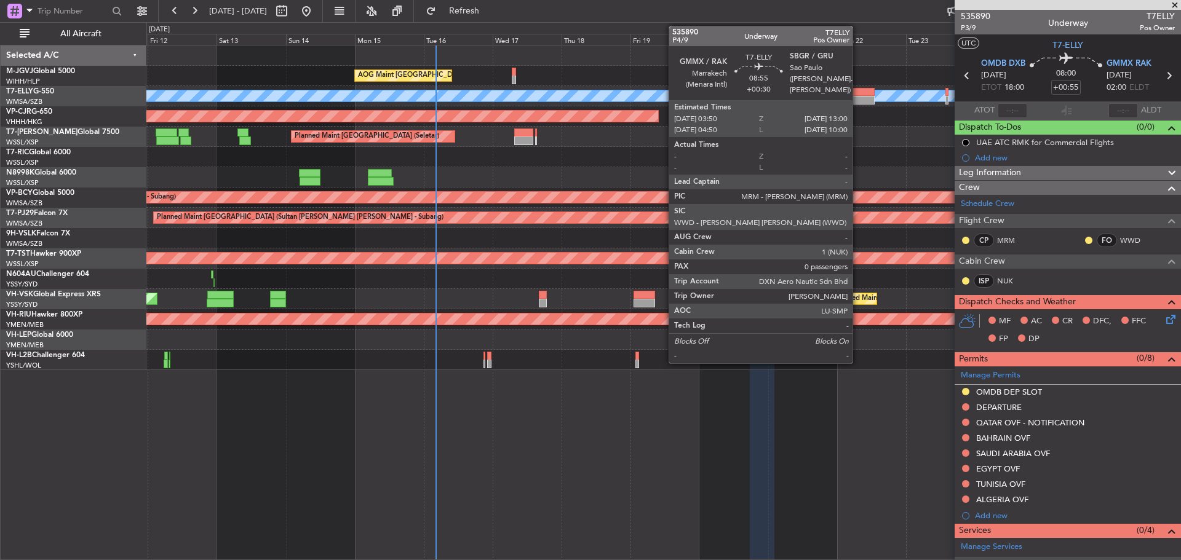
click at [858, 96] on div at bounding box center [861, 100] width 26 height 9
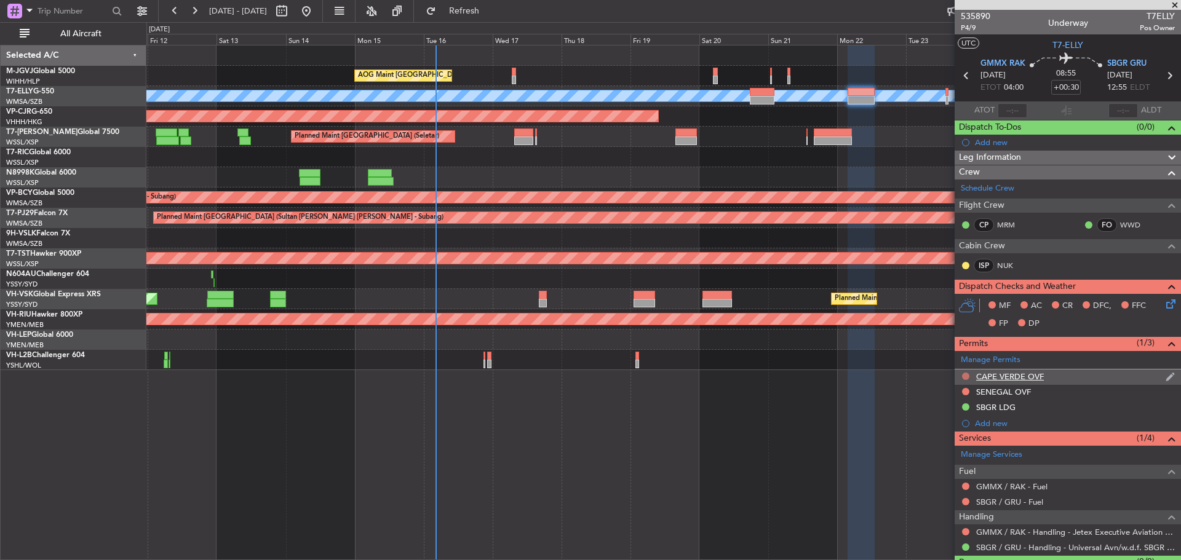
click at [967, 379] on button at bounding box center [965, 376] width 7 height 7
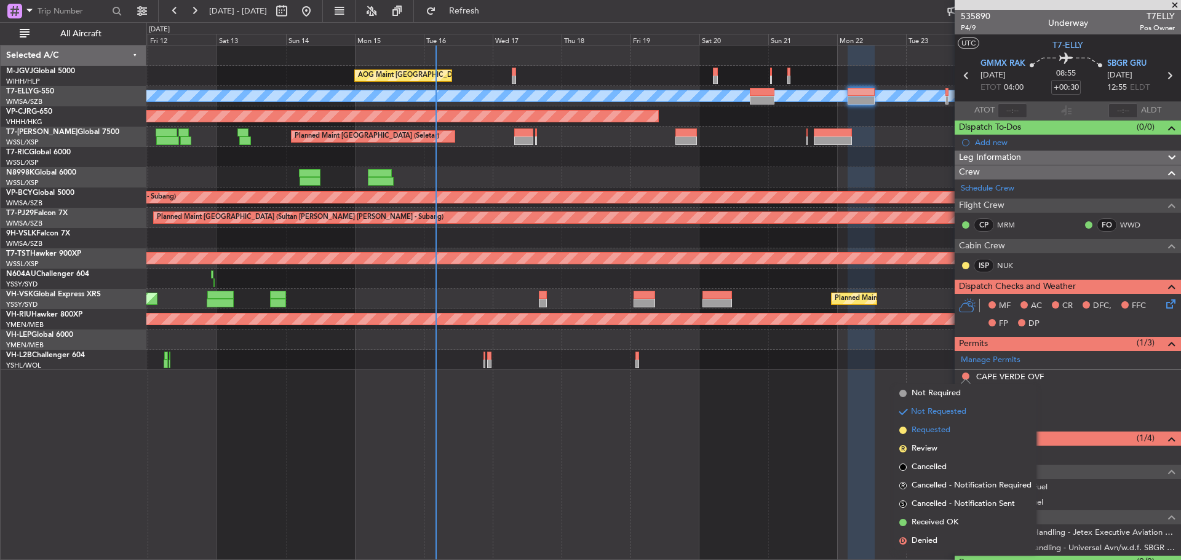
click at [934, 430] on span "Requested" at bounding box center [931, 431] width 39 height 12
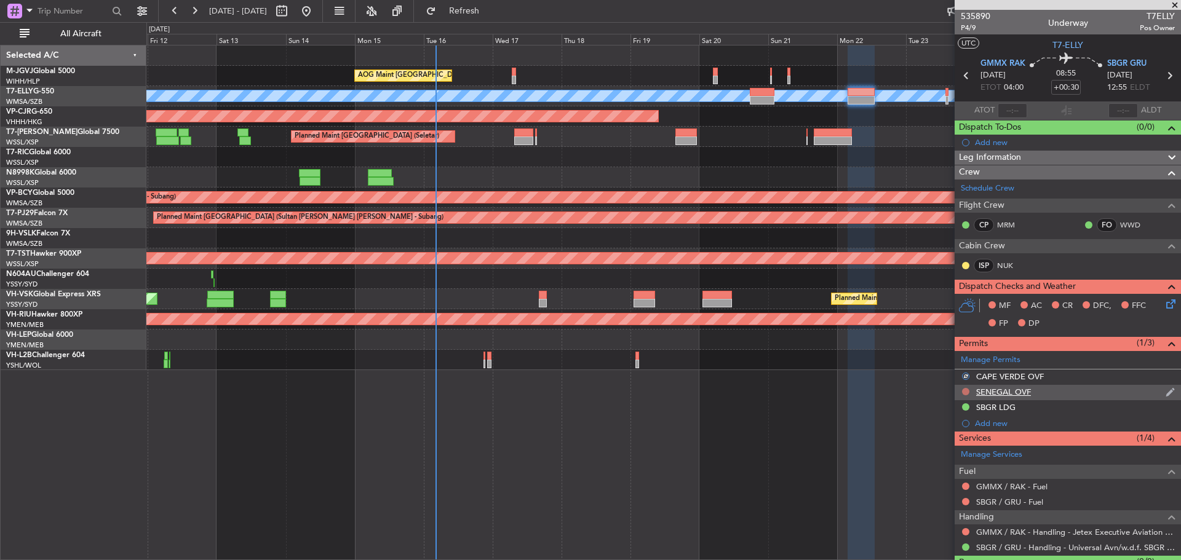
click at [964, 394] on button at bounding box center [965, 391] width 7 height 7
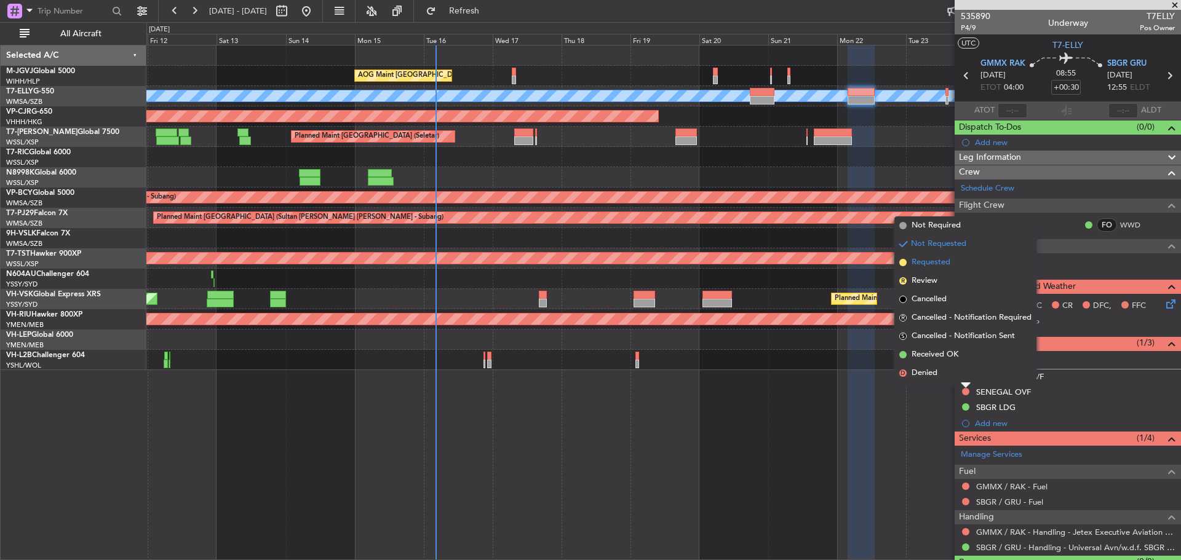
click at [939, 264] on span "Requested" at bounding box center [931, 263] width 39 height 12
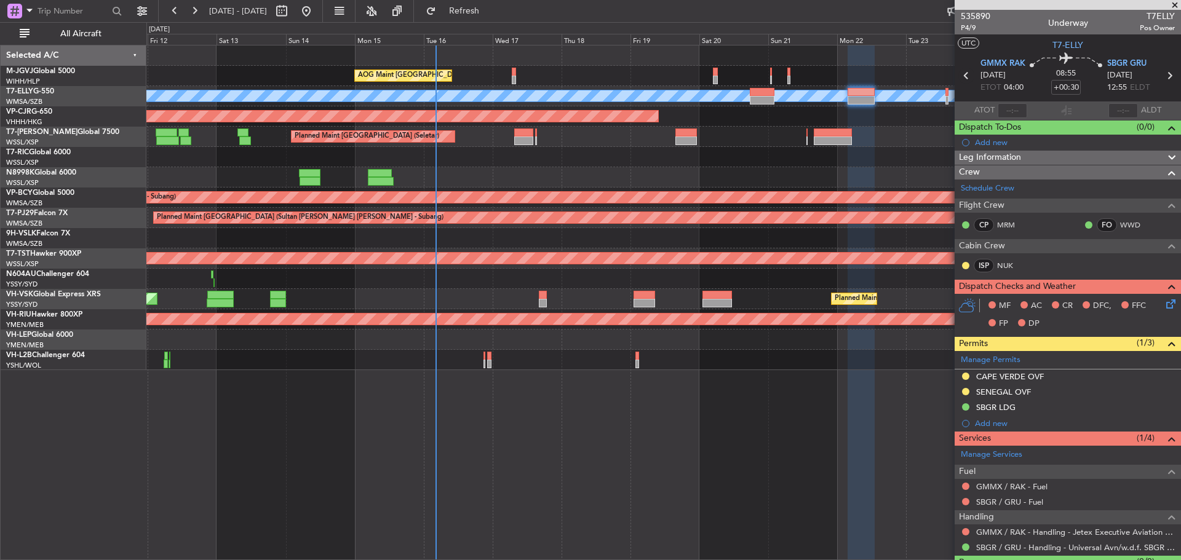
click at [963, 78] on icon at bounding box center [967, 76] width 16 height 16
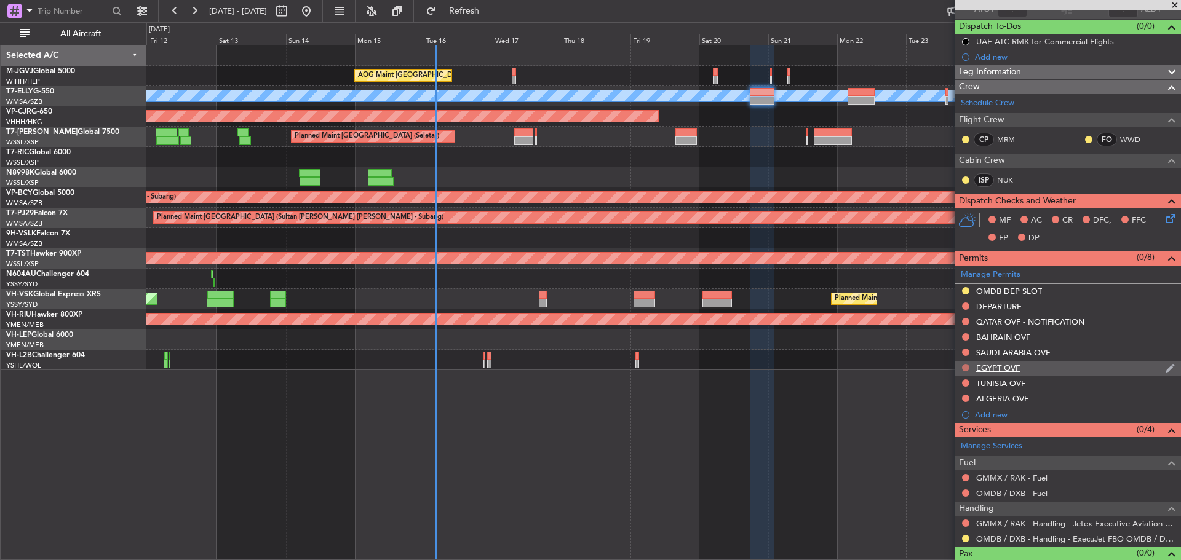
scroll to position [122, 0]
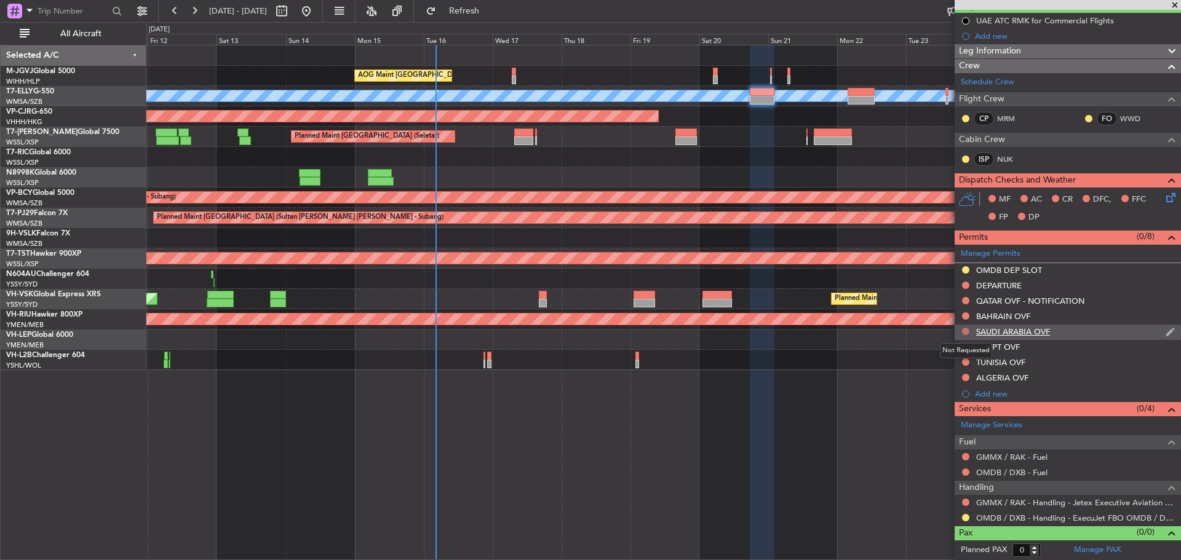
click at [967, 331] on button at bounding box center [965, 331] width 7 height 7
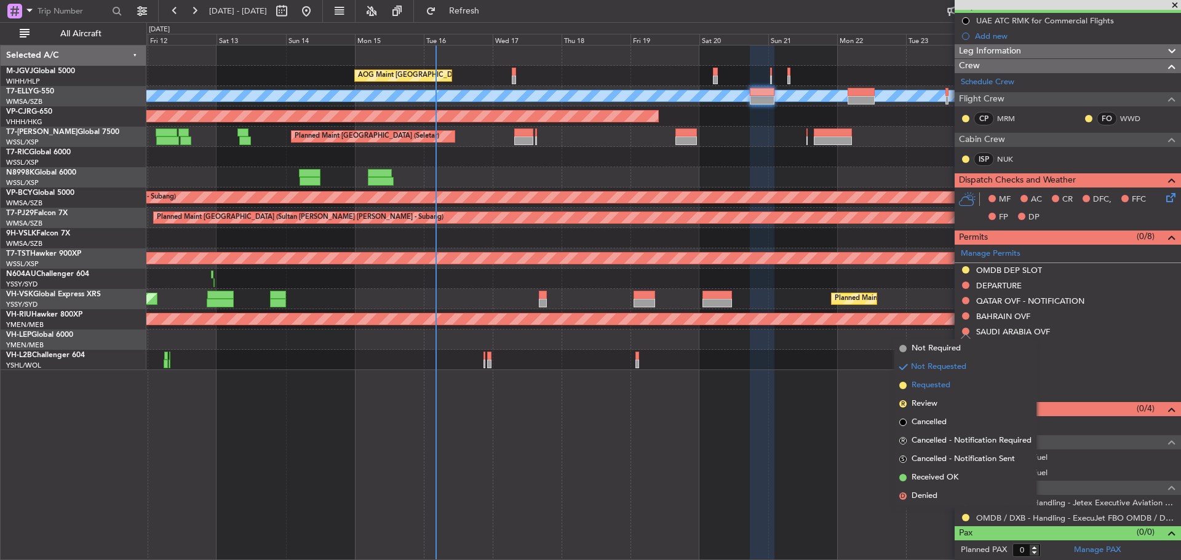
click at [941, 385] on span "Requested" at bounding box center [931, 386] width 39 height 12
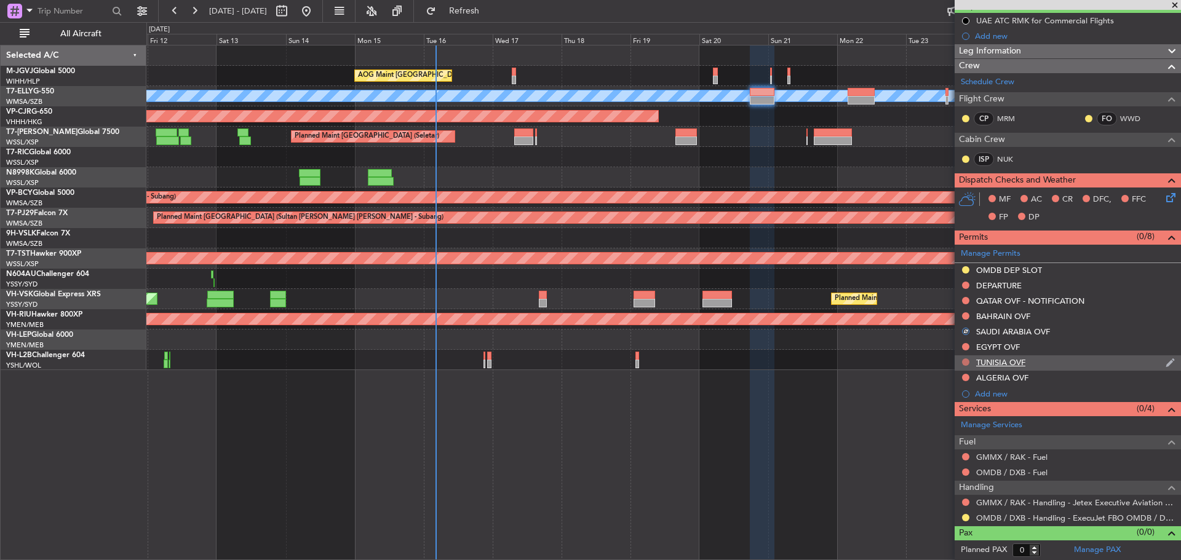
click at [965, 361] on button at bounding box center [965, 362] width 7 height 7
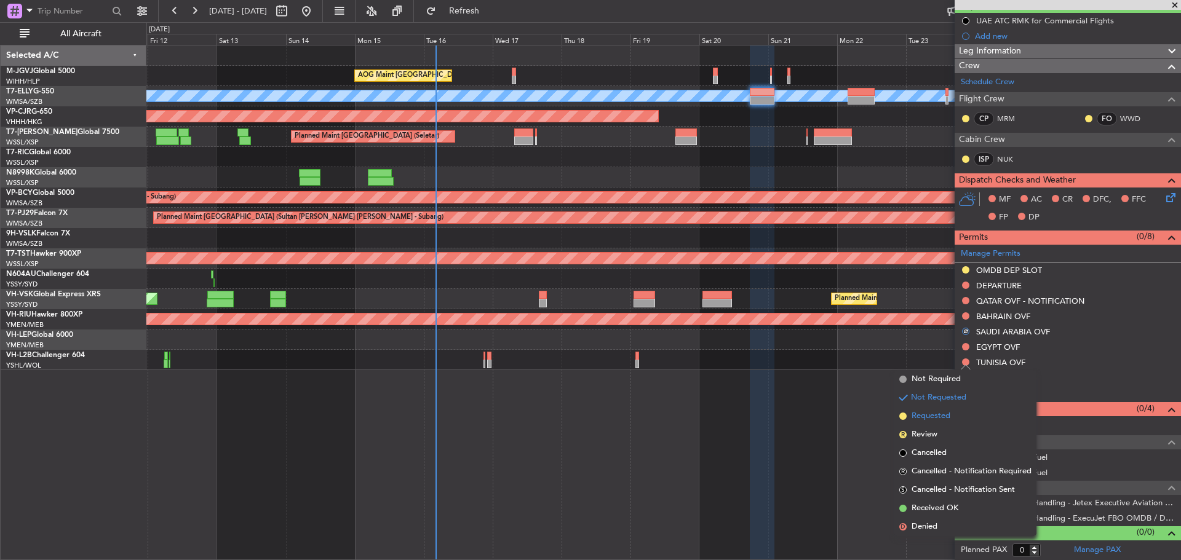
click at [952, 414] on li "Requested" at bounding box center [966, 416] width 142 height 18
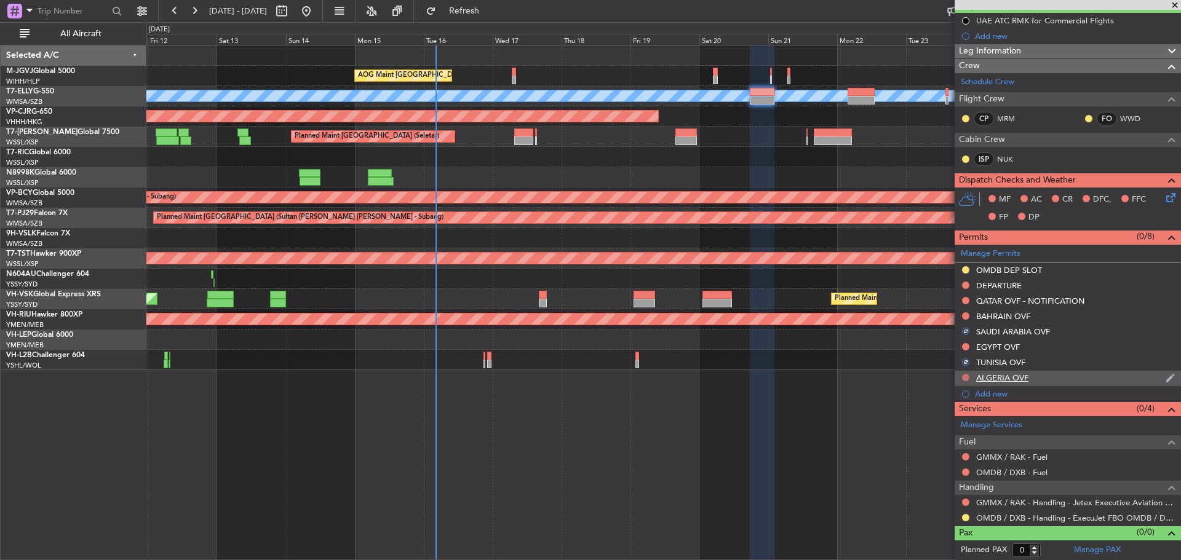
click at [965, 376] on button at bounding box center [965, 377] width 7 height 7
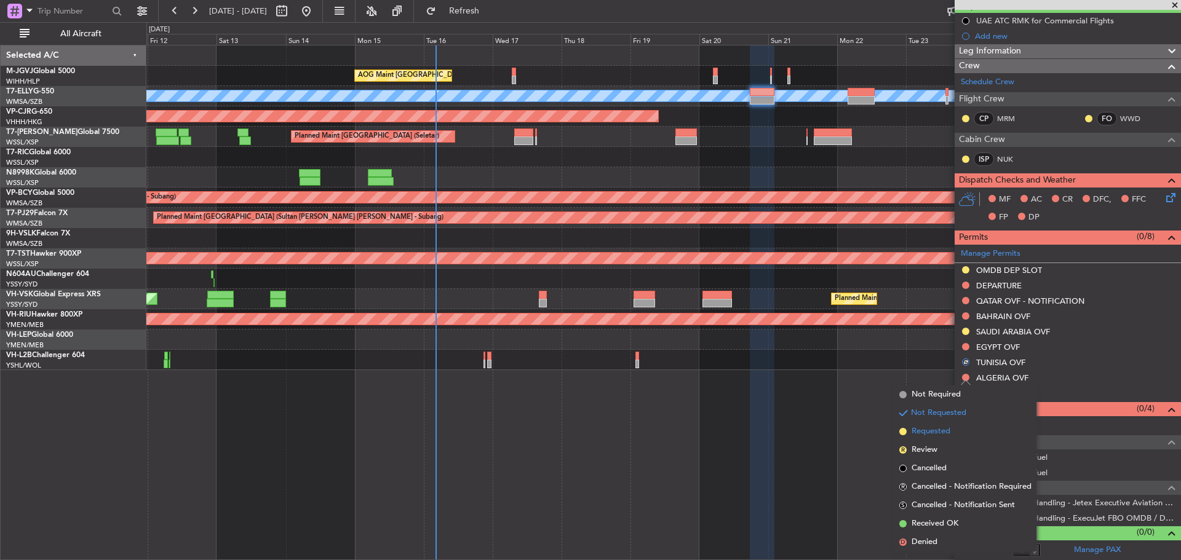
click at [944, 433] on span "Requested" at bounding box center [931, 432] width 39 height 12
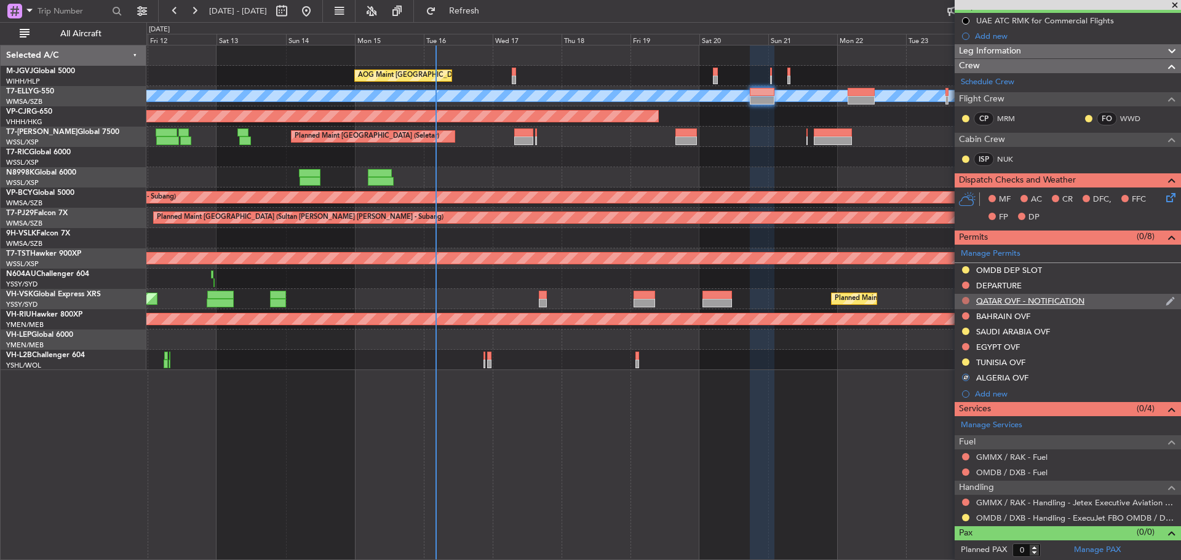
click at [968, 300] on button at bounding box center [965, 300] width 7 height 7
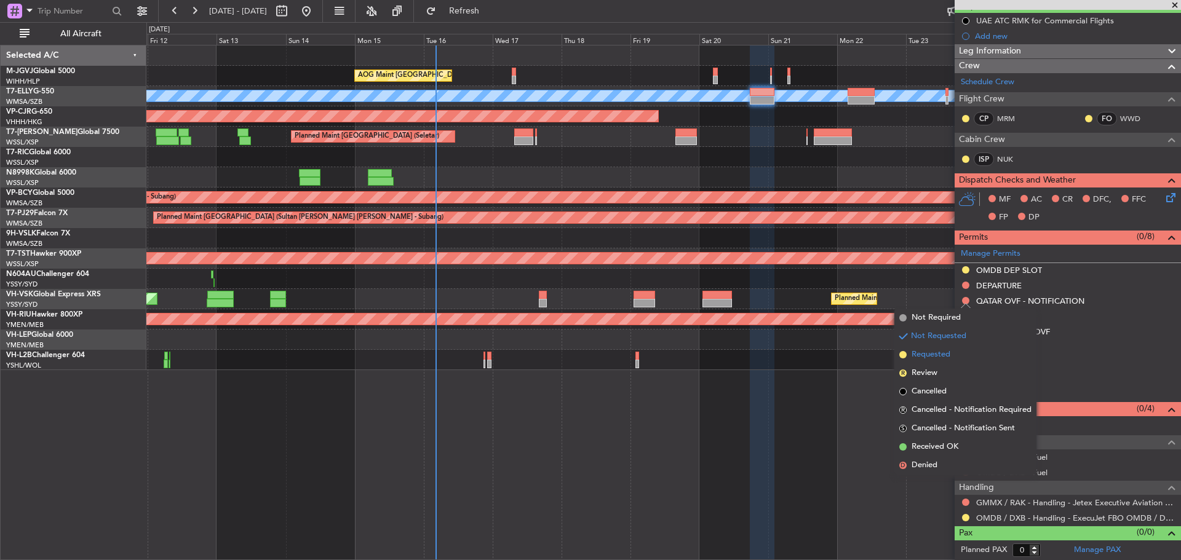
click at [932, 354] on span "Requested" at bounding box center [931, 355] width 39 height 12
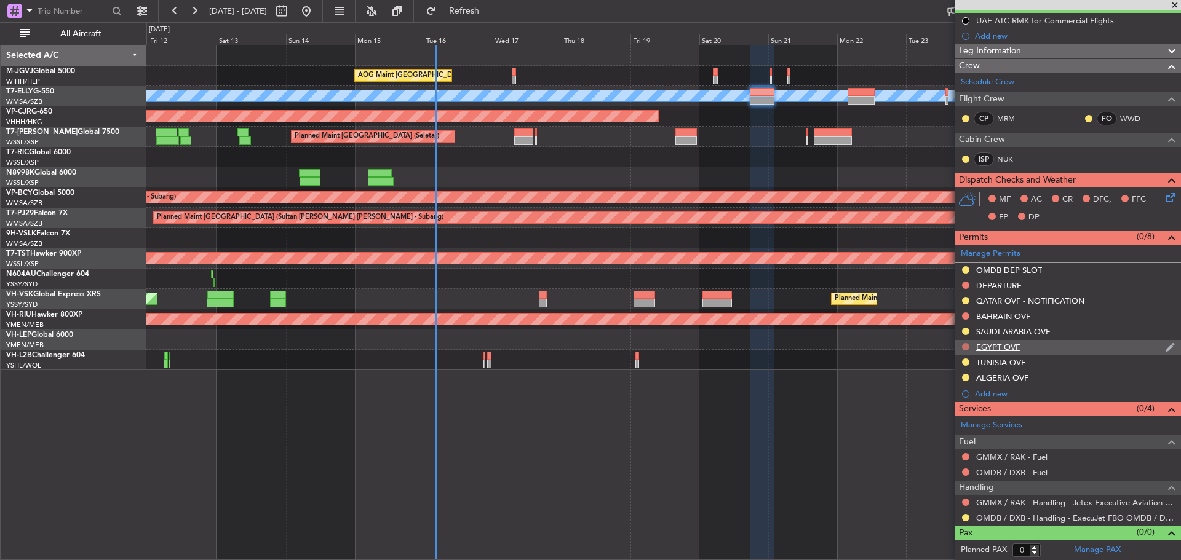
click at [967, 346] on button at bounding box center [965, 346] width 7 height 7
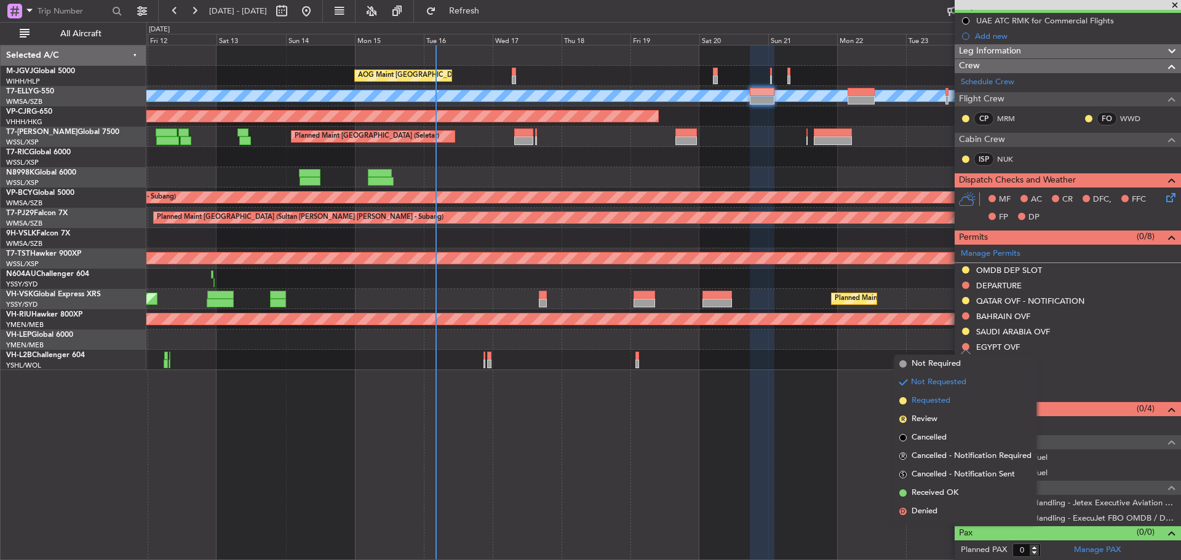
click at [919, 401] on span "Requested" at bounding box center [931, 401] width 39 height 12
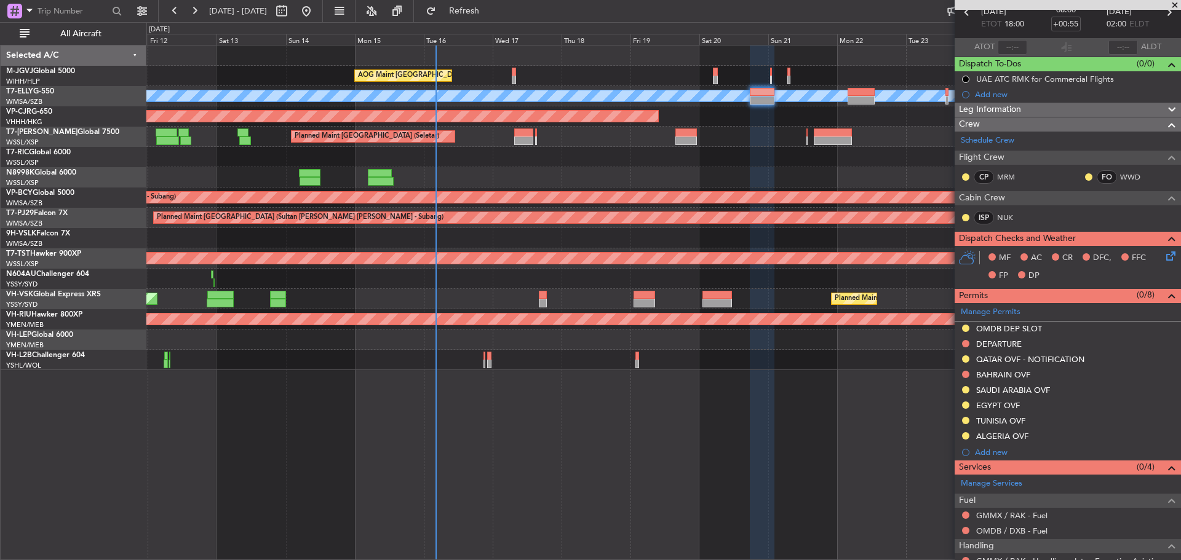
scroll to position [0, 0]
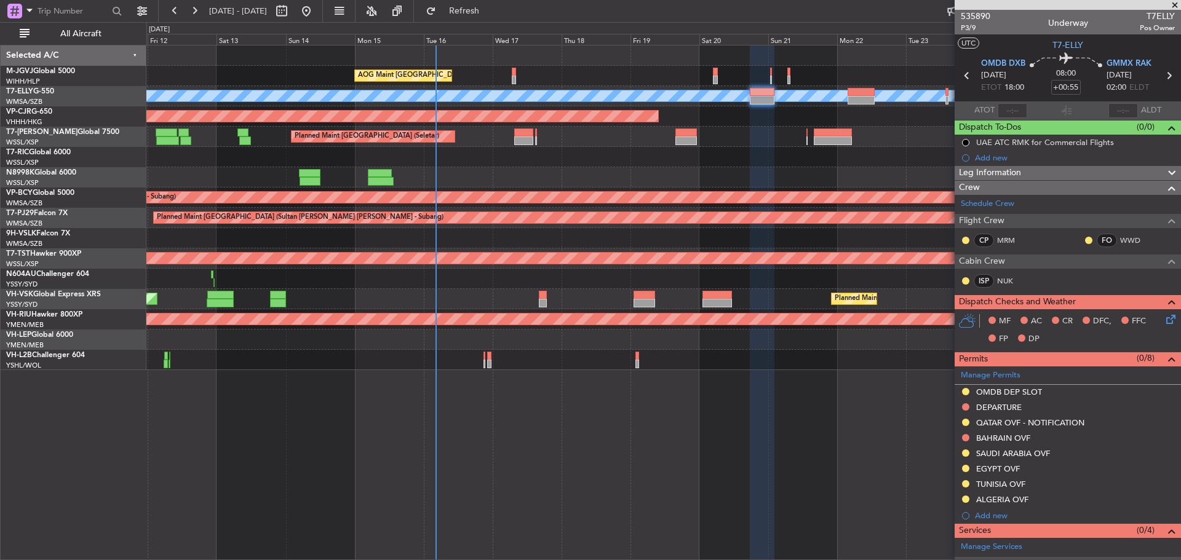
click at [1161, 78] on icon at bounding box center [1169, 76] width 16 height 16
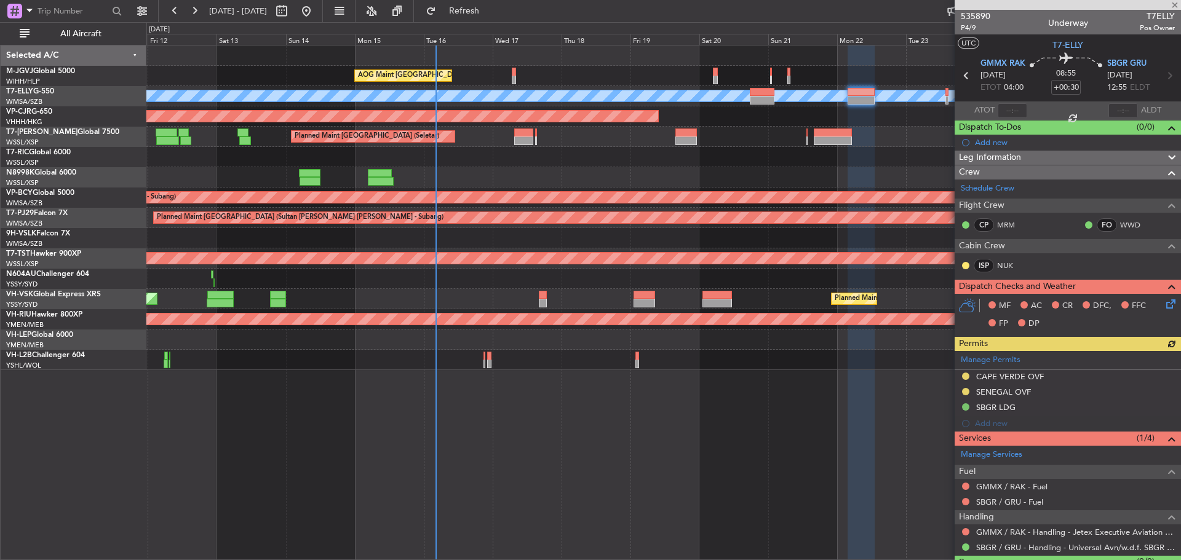
scroll to position [30, 0]
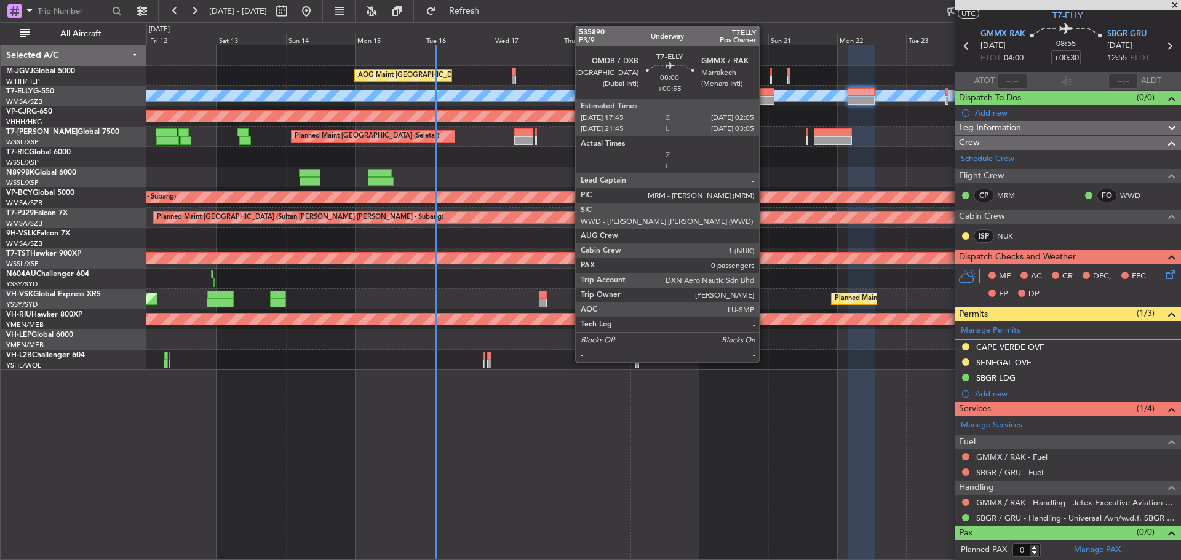
click at [765, 100] on div at bounding box center [762, 100] width 24 height 9
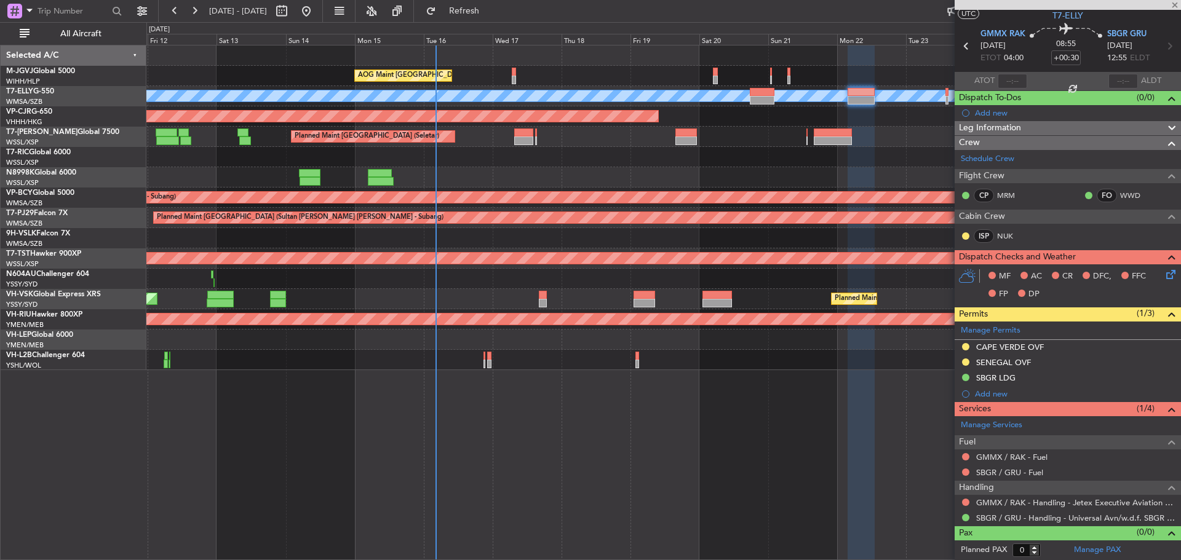
type input "+00:55"
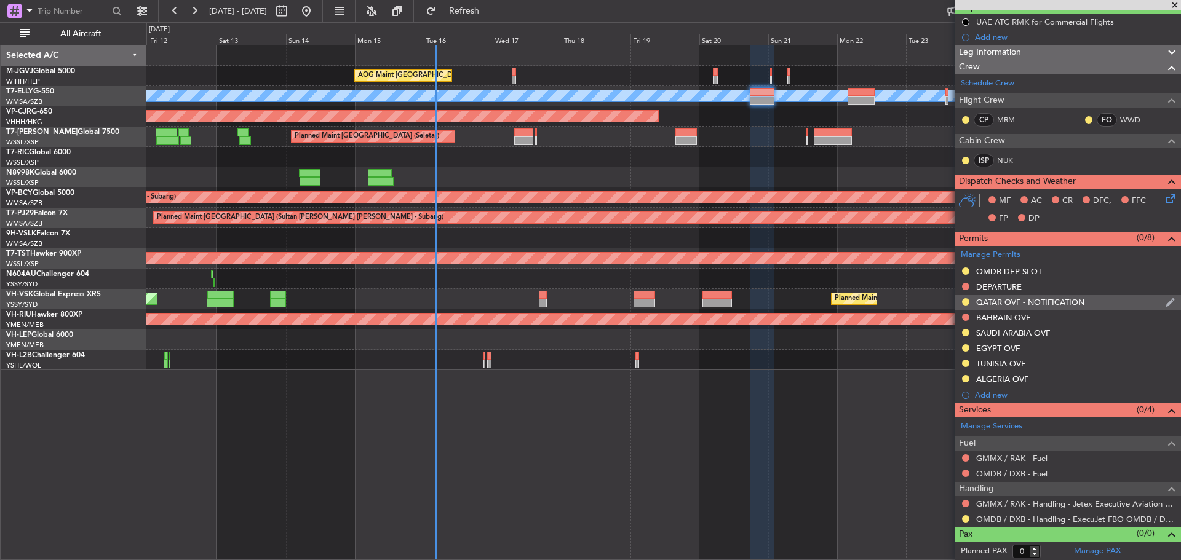
scroll to position [122, 0]
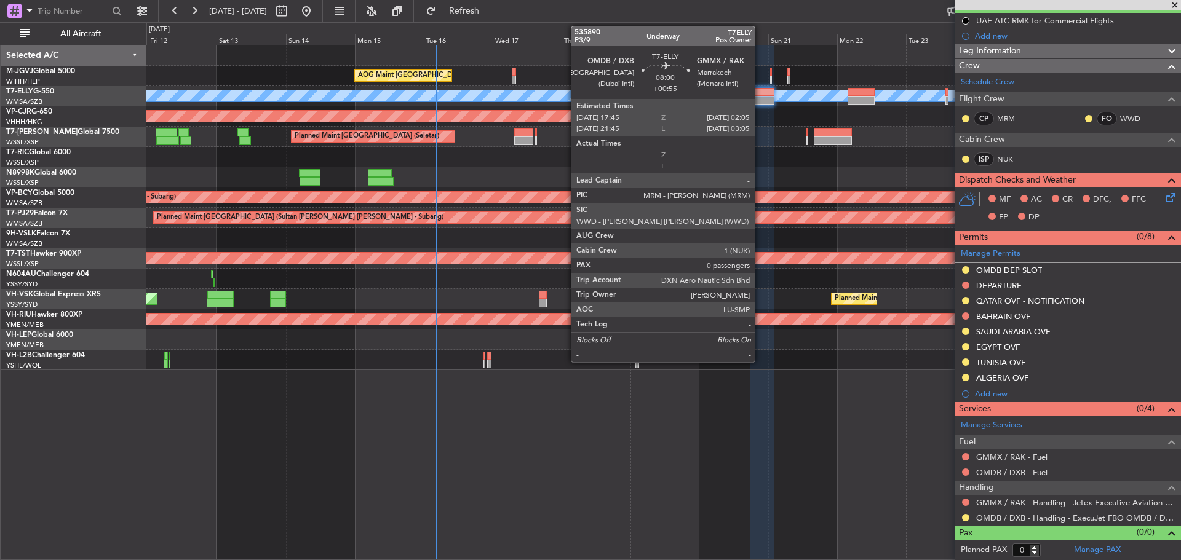
click at [760, 95] on div at bounding box center [762, 92] width 24 height 9
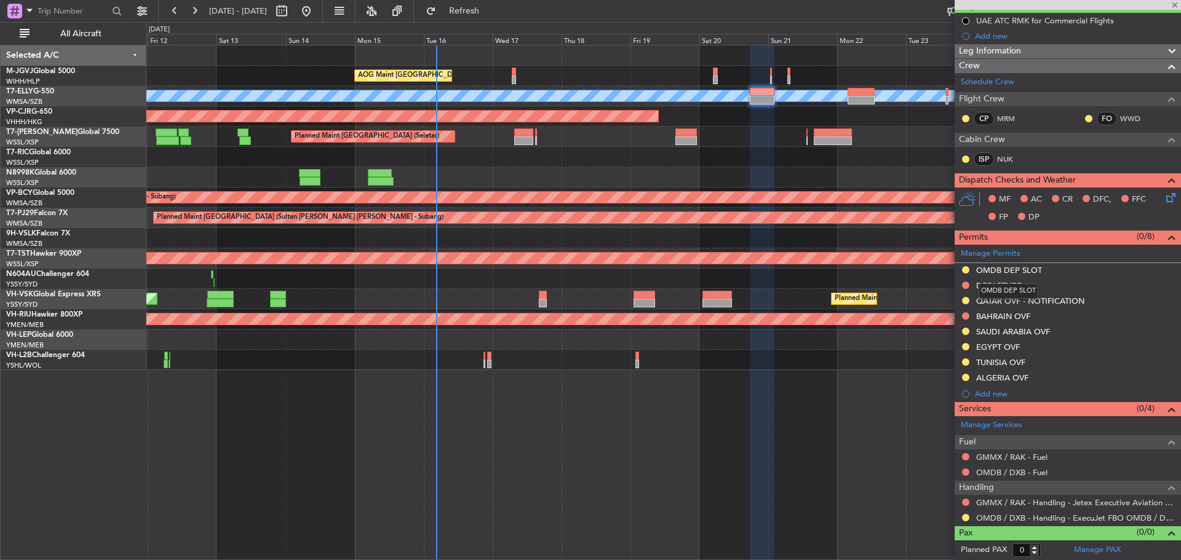
scroll to position [0, 0]
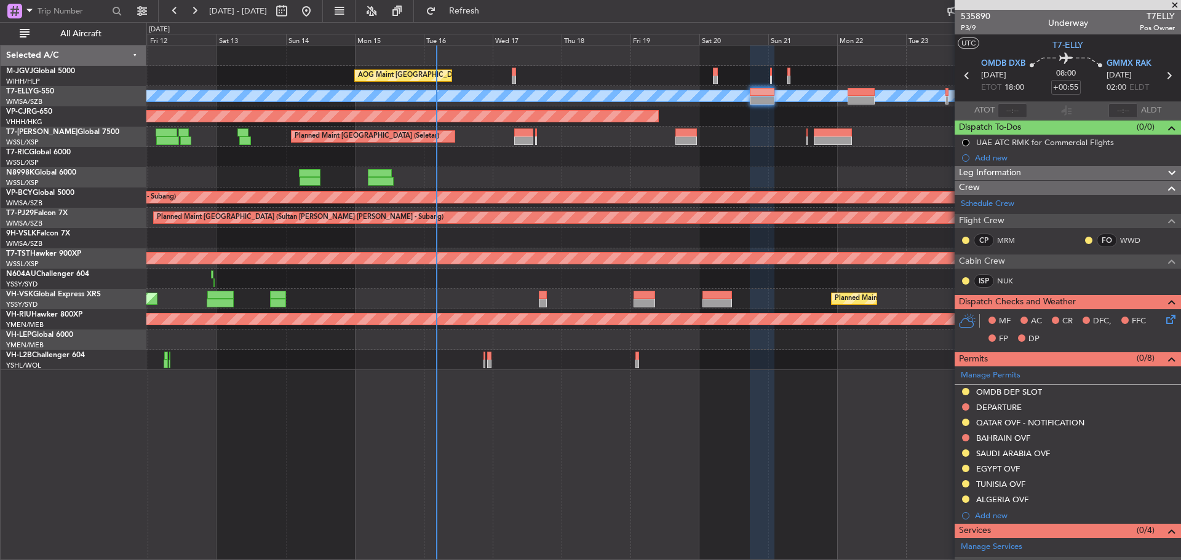
click at [0, 0] on span at bounding box center [0, 0] width 0 height 0
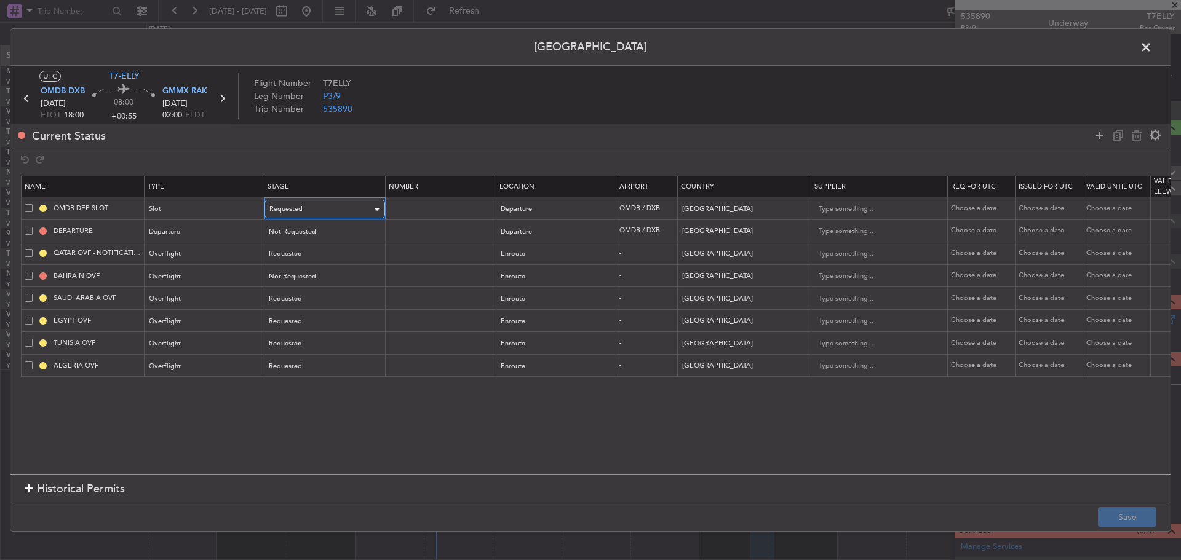
click at [320, 210] on div "Requested" at bounding box center [320, 209] width 102 height 18
click at [344, 303] on span "Received OK" at bounding box center [325, 309] width 110 height 18
click at [976, 209] on div "Choose a date" at bounding box center [982, 209] width 64 height 10
select select "9"
select select "2025"
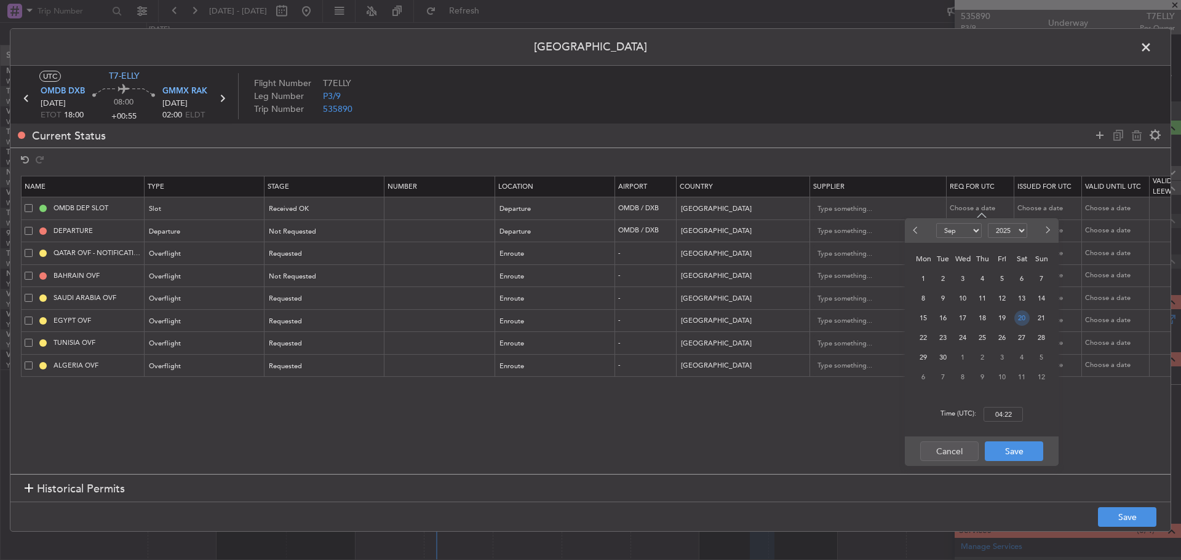
click at [1022, 319] on span "20" at bounding box center [1022, 318] width 15 height 15
click at [1007, 414] on input "00:00" at bounding box center [1003, 414] width 39 height 15
type input "18:00"
click at [1015, 457] on button "Save" at bounding box center [1014, 452] width 58 height 20
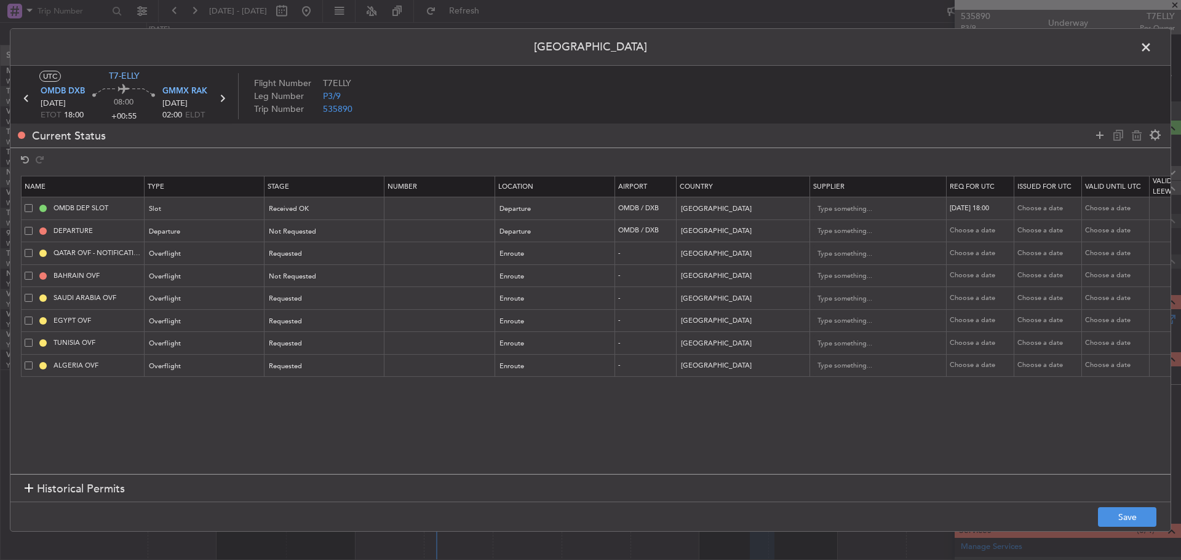
click at [1032, 204] on div "Choose a date" at bounding box center [1050, 209] width 64 height 10
select select "9"
select select "2025"
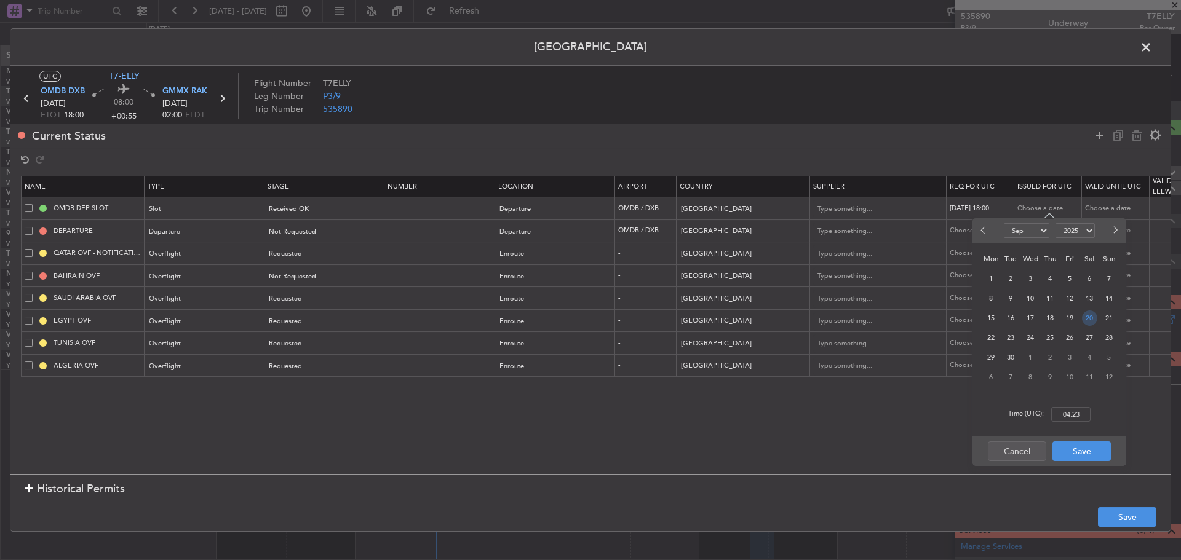
click at [1087, 322] on span "20" at bounding box center [1089, 318] width 15 height 15
click at [1074, 411] on input "00:00" at bounding box center [1070, 414] width 39 height 15
type input "18:10"
click at [1069, 452] on button "Save" at bounding box center [1082, 452] width 58 height 20
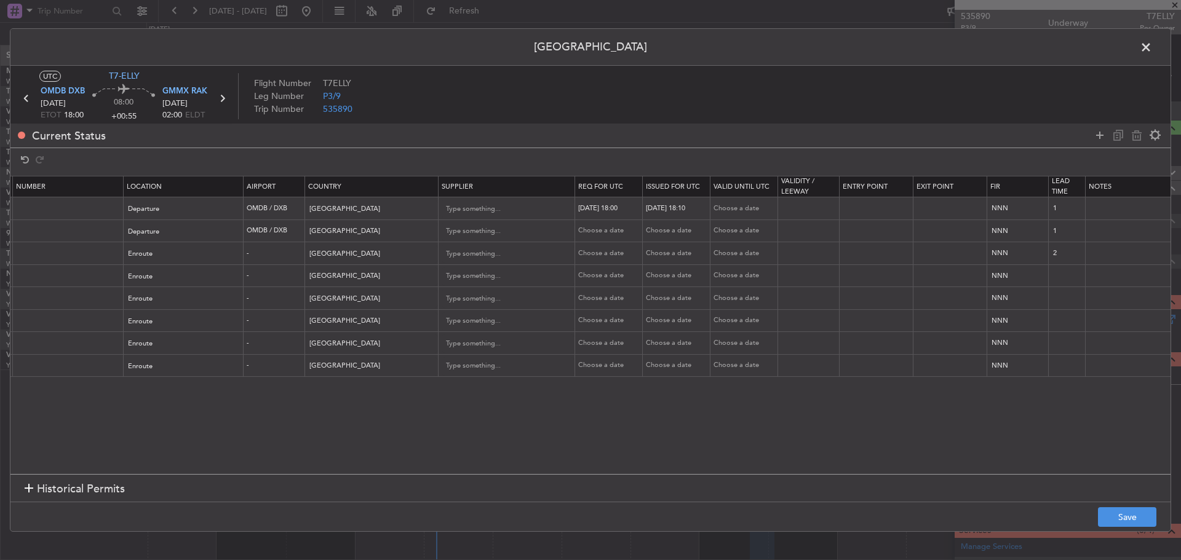
scroll to position [0, 420]
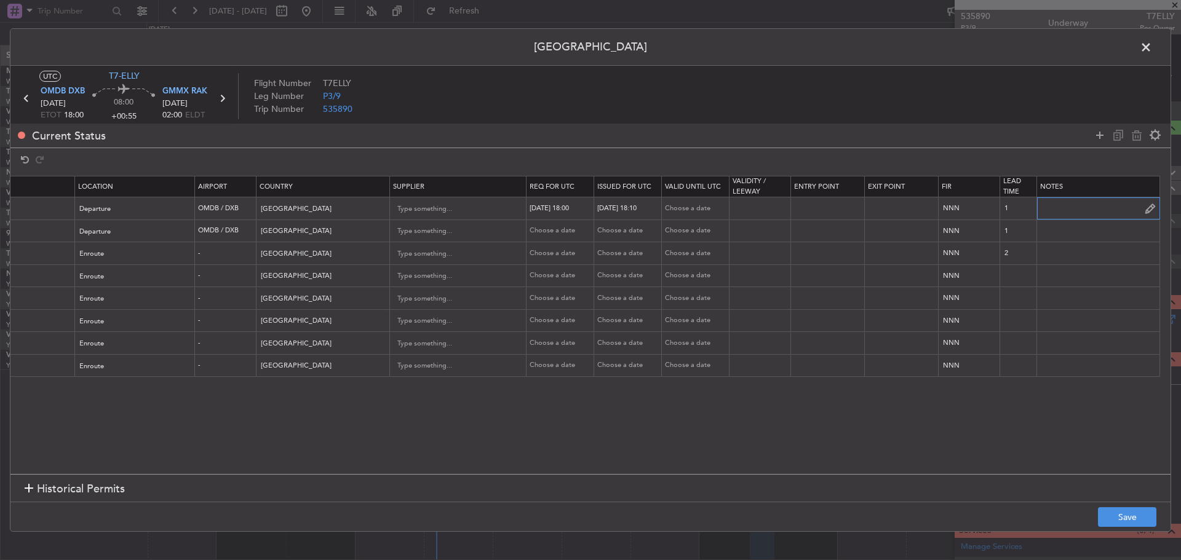
click at [1059, 207] on input "text" at bounding box center [1098, 208] width 122 height 18
paste input "DXB K EJF110 20SEP20SEP 0000060 014GJ5 1810RAK D / RE.T7ELLY"
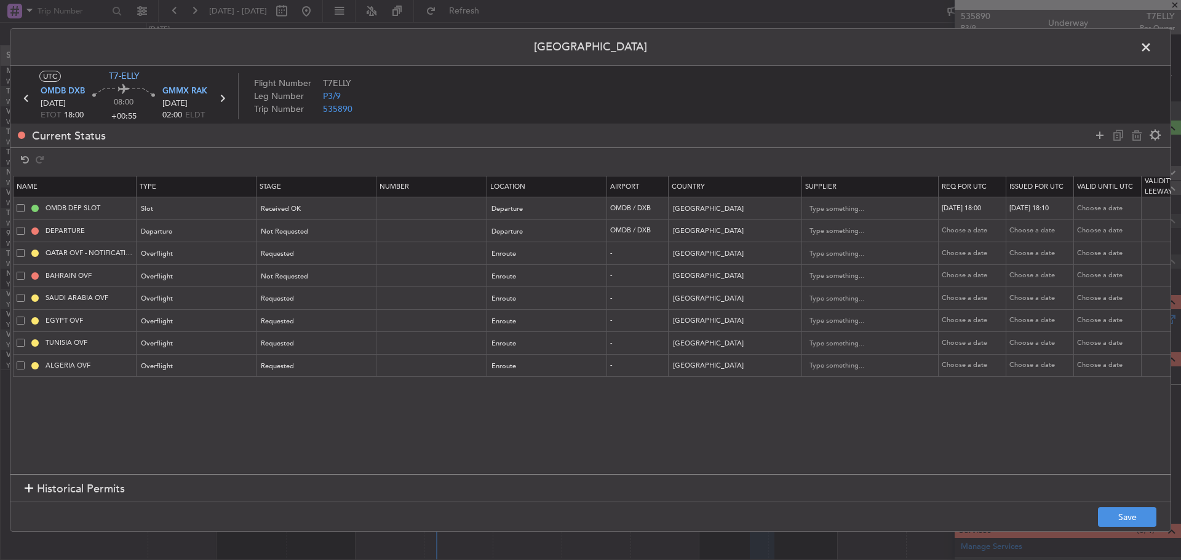
scroll to position [0, 0]
type input "DXB K EJF110 20SEP20SEP 0000060 014GJ5 1810RAK D / RE.T7ELLY"
click at [29, 228] on span at bounding box center [29, 231] width 8 height 8
click at [33, 227] on input "checkbox" at bounding box center [33, 227] width 0 height 0
click at [1138, 139] on icon at bounding box center [1137, 135] width 15 height 15
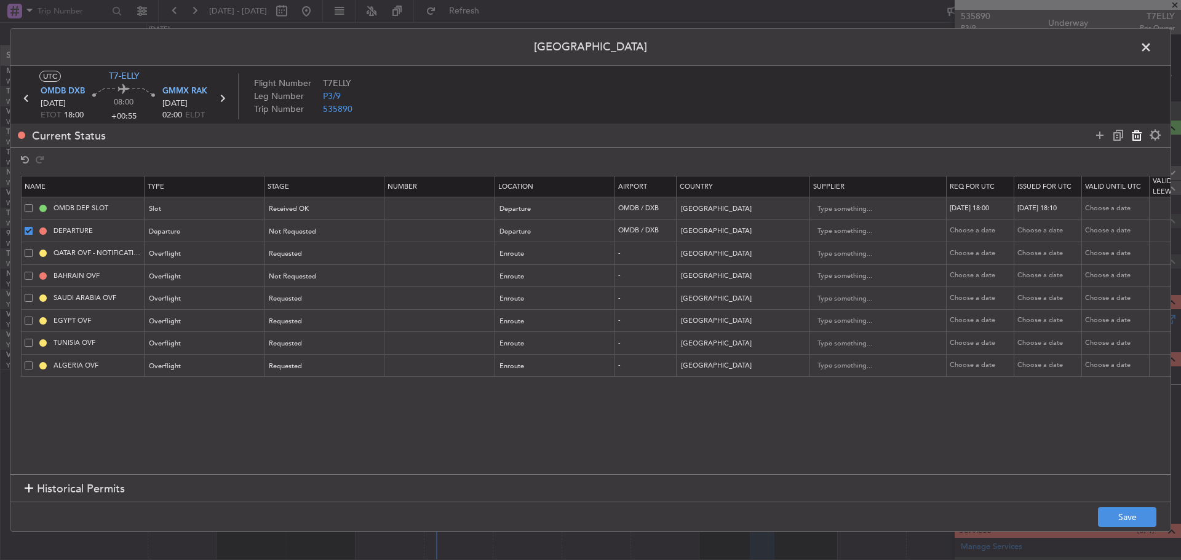
type input "QATAR OVF - NOTIFICATION"
type input "[GEOGRAPHIC_DATA]"
type input "2"
type input "BAHRAIN OVF"
type input "[GEOGRAPHIC_DATA]"
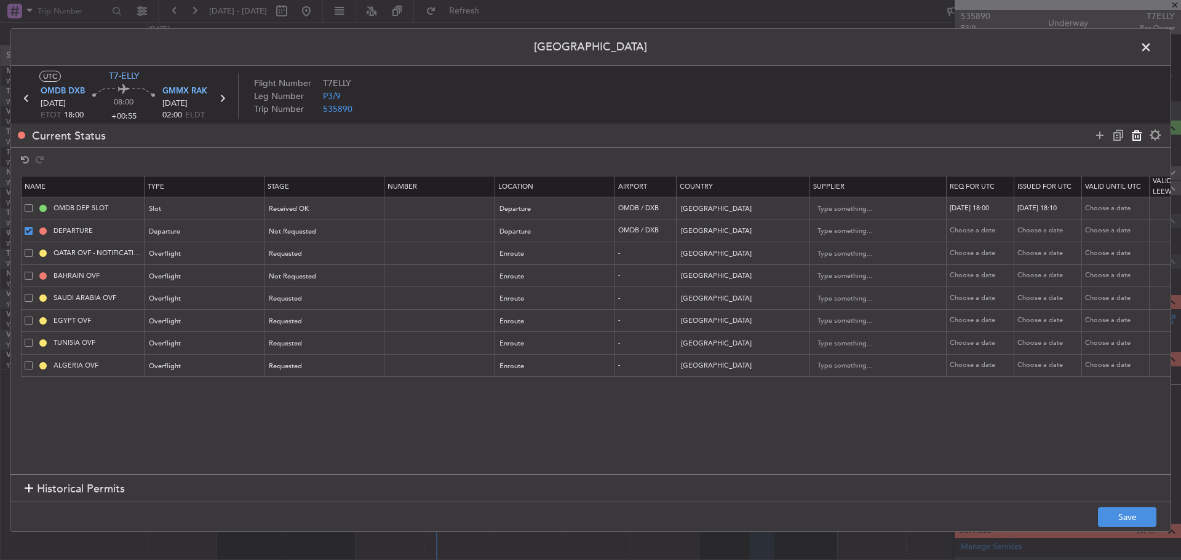
type input "SAUDI ARABIA OVF"
type input "[GEOGRAPHIC_DATA]"
type input "EGYPT OVF"
type input "[GEOGRAPHIC_DATA]"
type input "TUNISIA OVF"
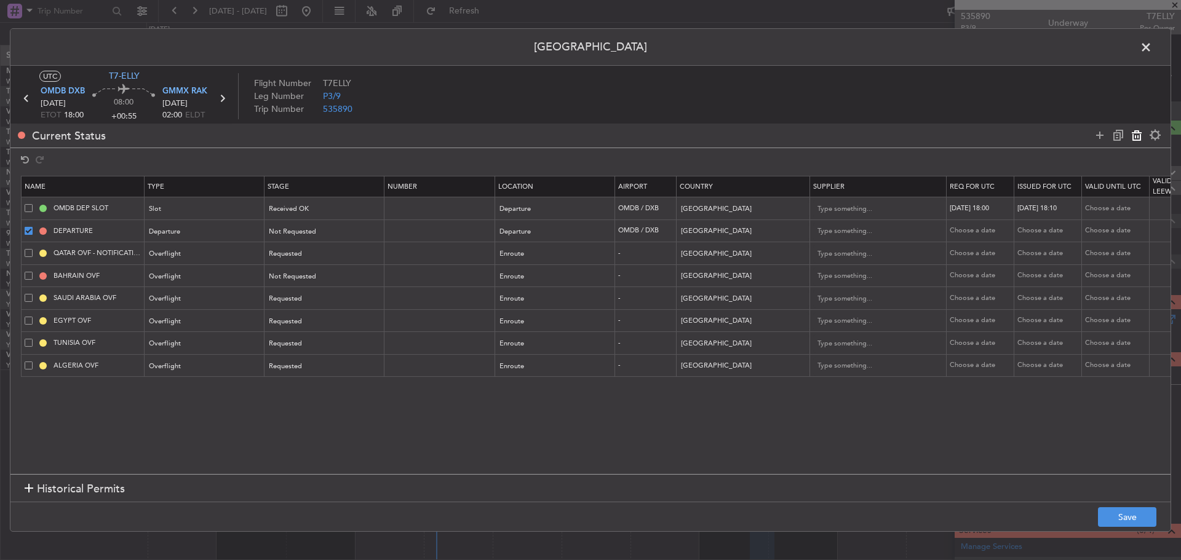
type input "[GEOGRAPHIC_DATA]"
type input "ALGERIA OVF"
type input "[GEOGRAPHIC_DATA]"
click at [1100, 135] on icon at bounding box center [1100, 135] width 15 height 15
click at [229, 370] on div "Type" at bounding box center [201, 367] width 102 height 18
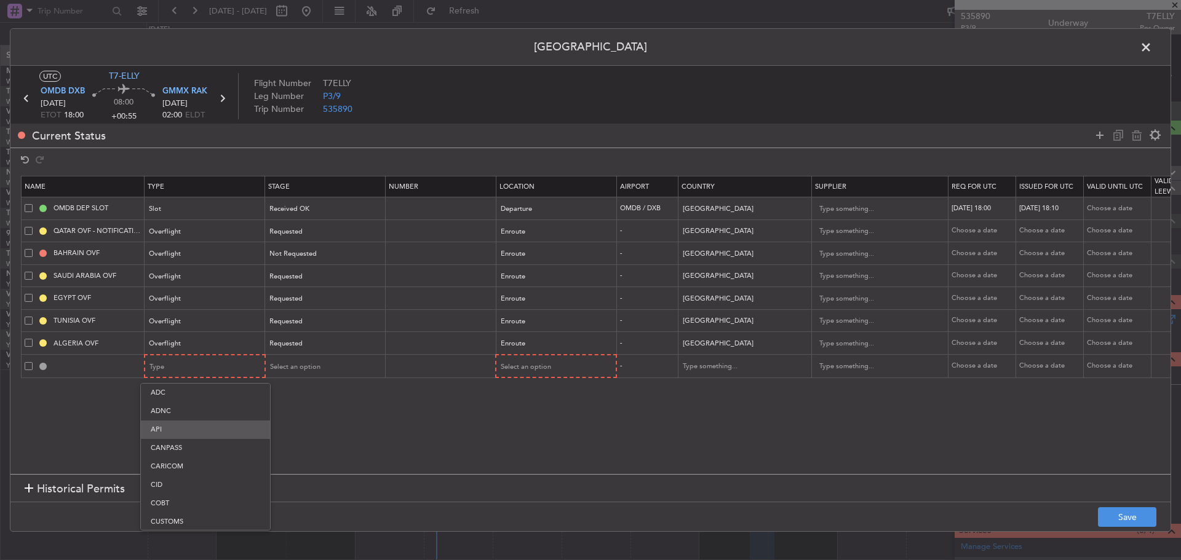
click at [214, 423] on span "API" at bounding box center [206, 430] width 110 height 18
click at [309, 366] on span "Select an option" at bounding box center [294, 366] width 50 height 9
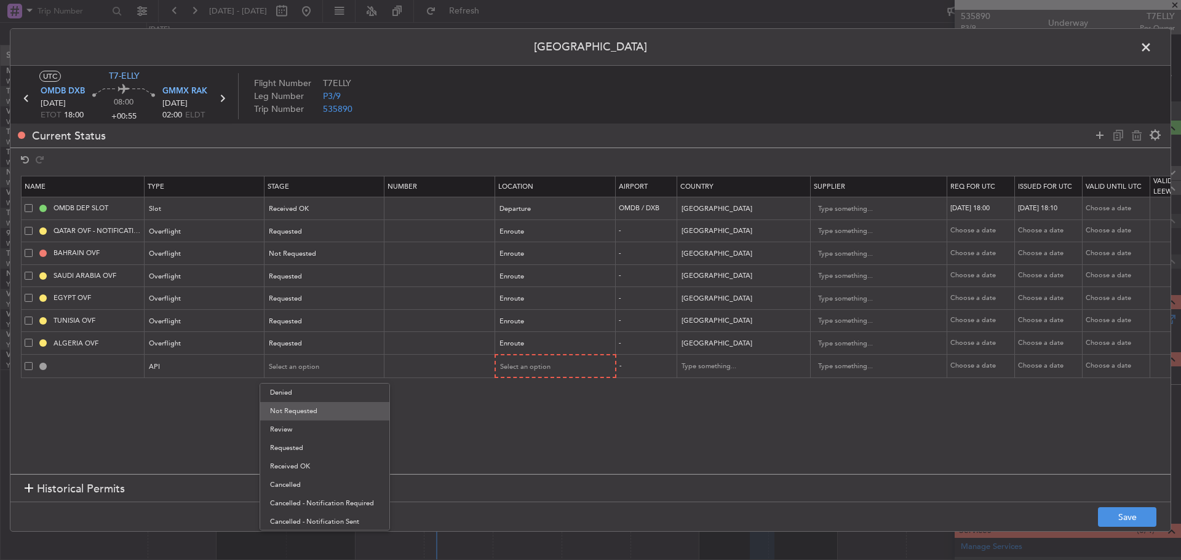
click at [317, 410] on span "Not Requested" at bounding box center [325, 411] width 110 height 18
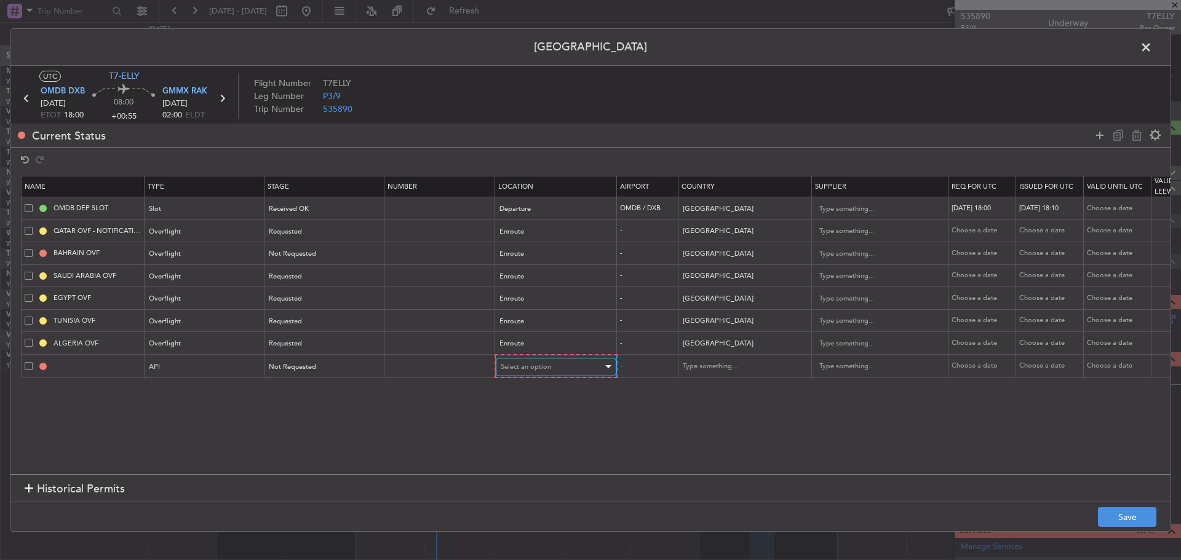
click at [520, 366] on span "Select an option" at bounding box center [526, 366] width 50 height 9
click at [525, 393] on span "Departure" at bounding box center [556, 393] width 110 height 18
click at [688, 365] on input "text" at bounding box center [737, 366] width 111 height 18
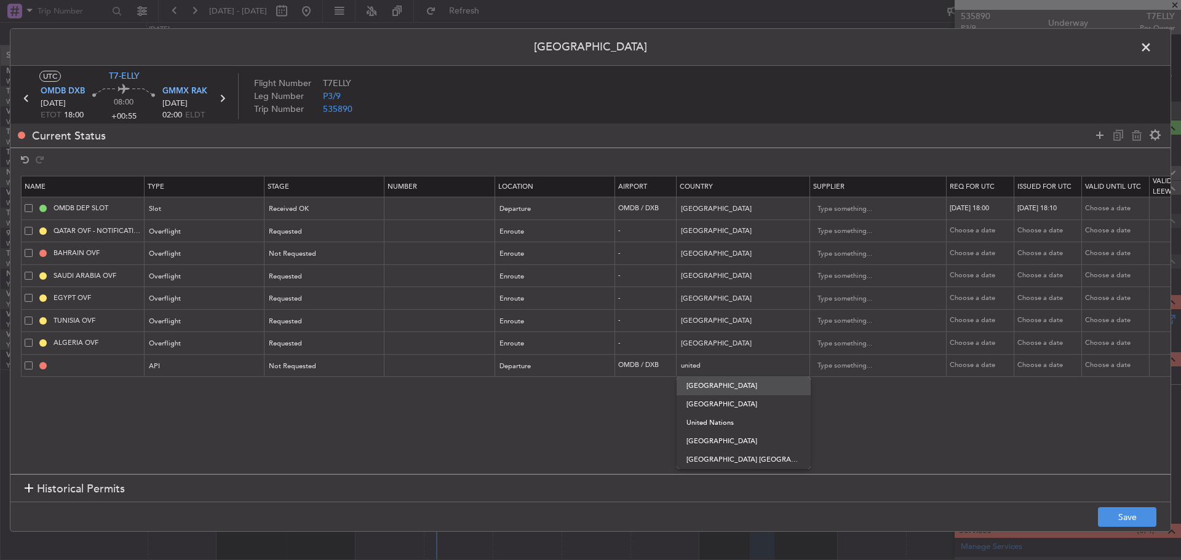
click at [697, 390] on span "[GEOGRAPHIC_DATA]" at bounding box center [744, 386] width 114 height 18
type input "[GEOGRAPHIC_DATA]"
click at [1128, 516] on button "Save" at bounding box center [1127, 518] width 58 height 20
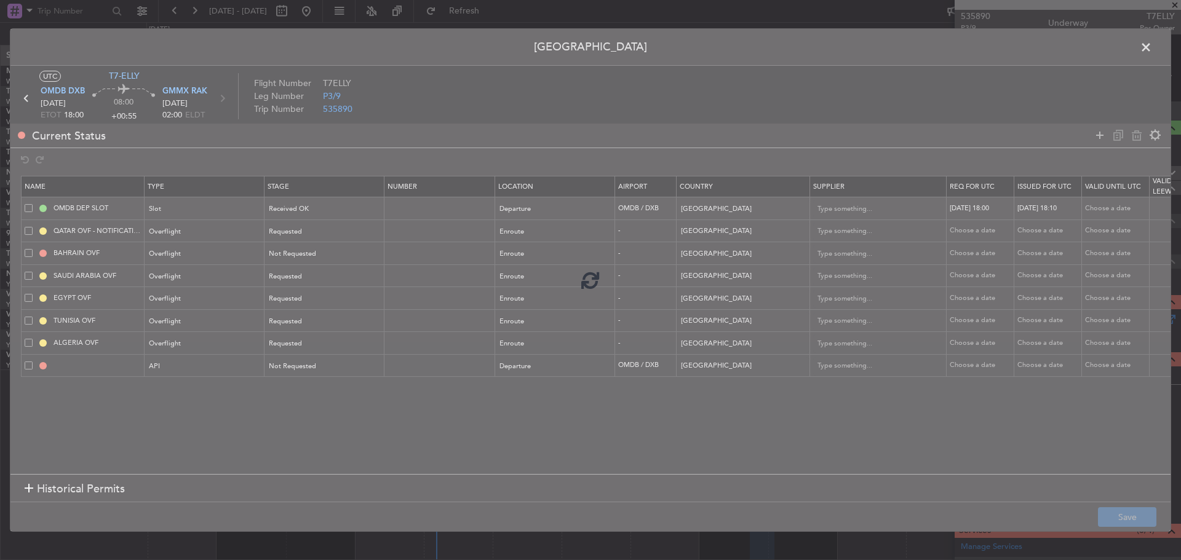
type input "OMDB DEP API"
type input "NNN"
type input "1"
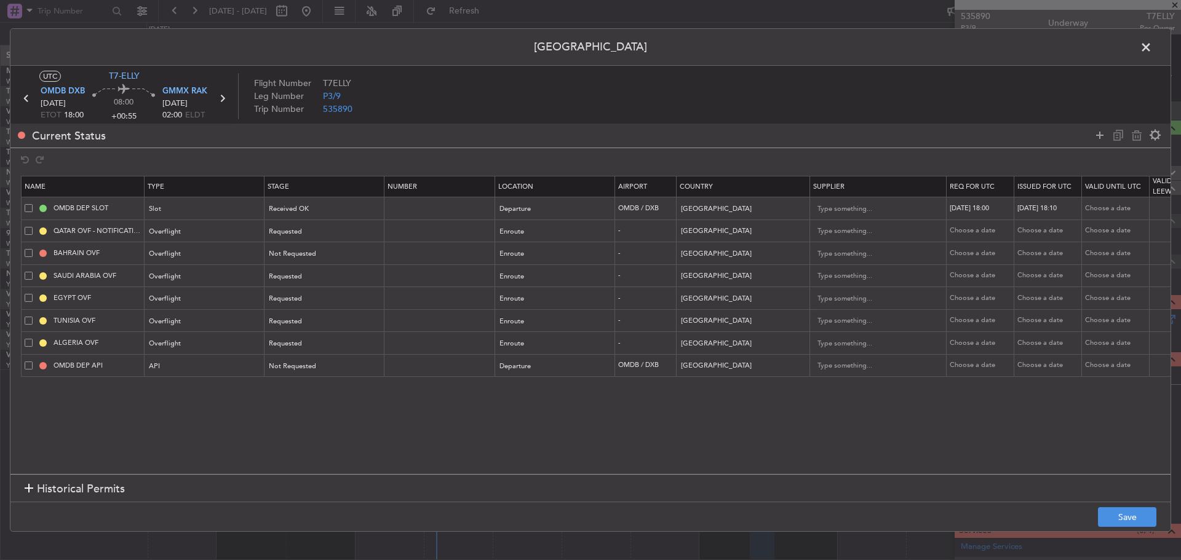
click at [1152, 52] on span at bounding box center [1152, 50] width 0 height 25
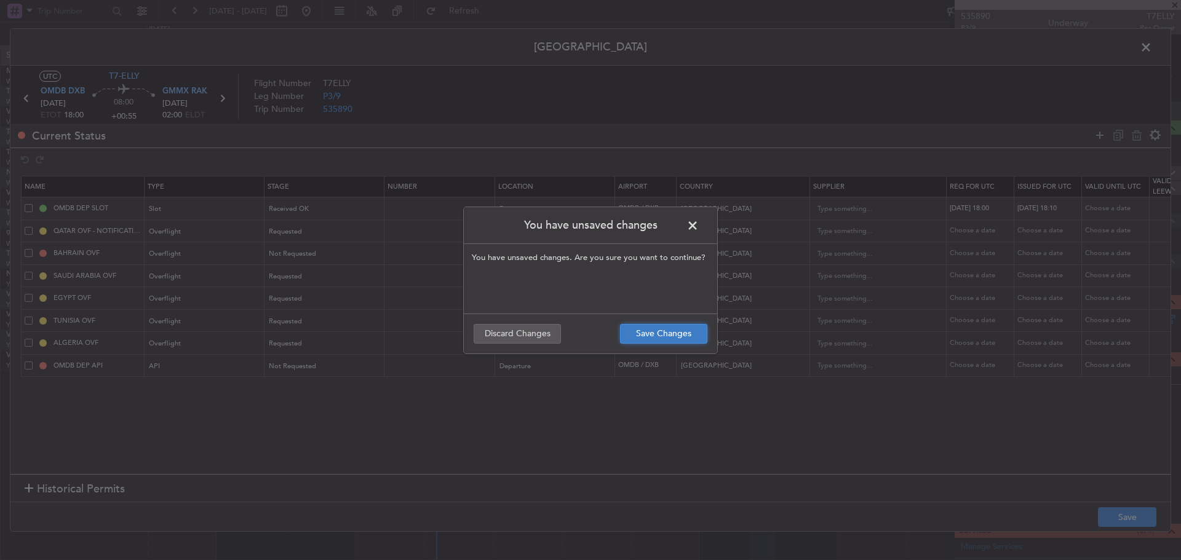
click at [637, 340] on button "Save Changes" at bounding box center [663, 334] width 87 height 20
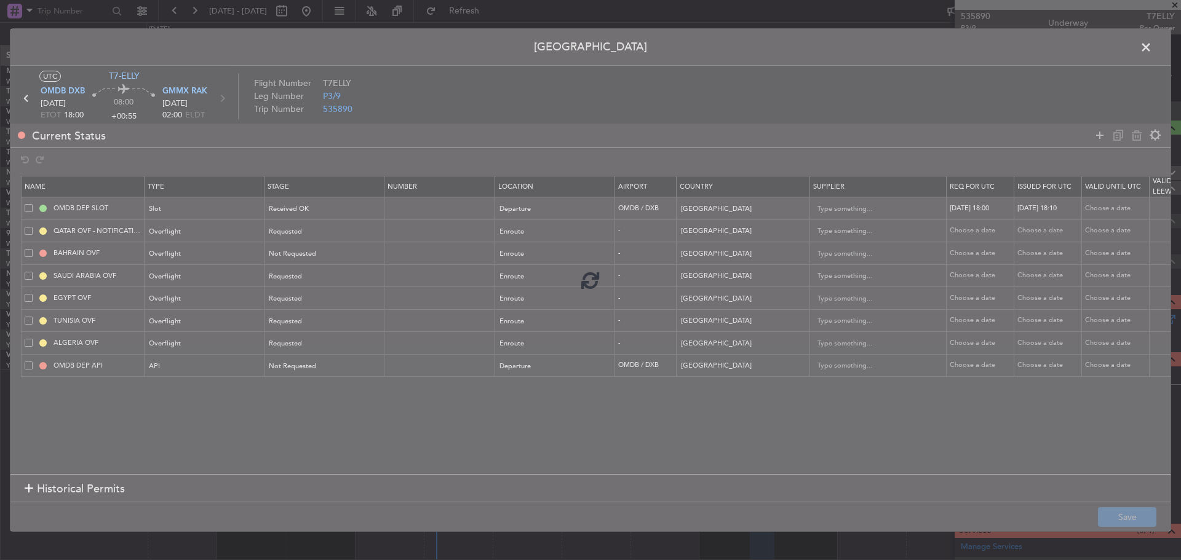
type input "OMDB DEP SLOT 1810Z"
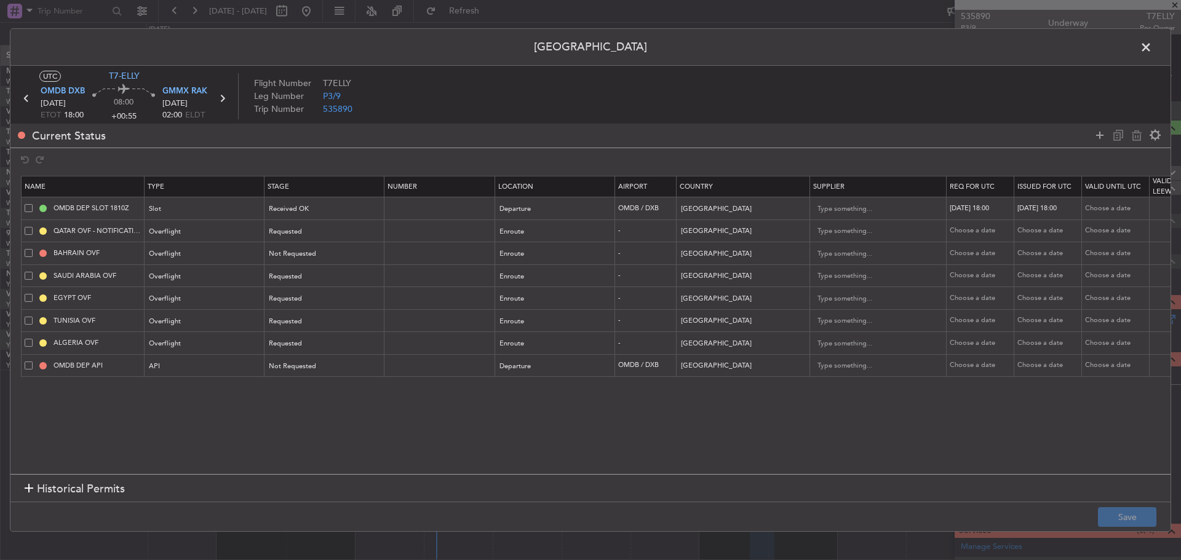
click at [222, 104] on icon at bounding box center [222, 98] width 16 height 16
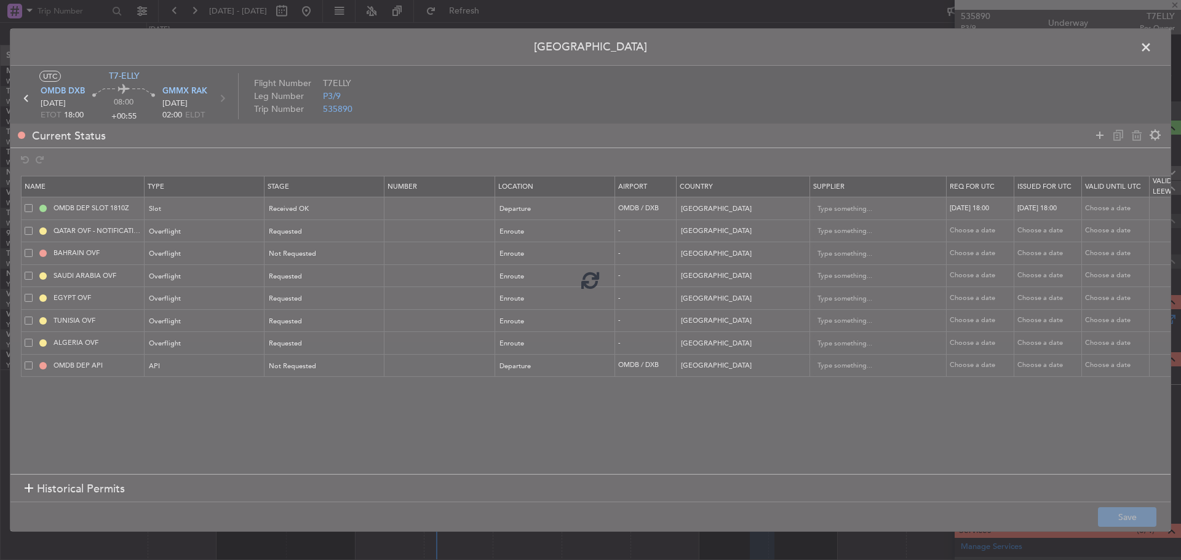
type input "+00:30"
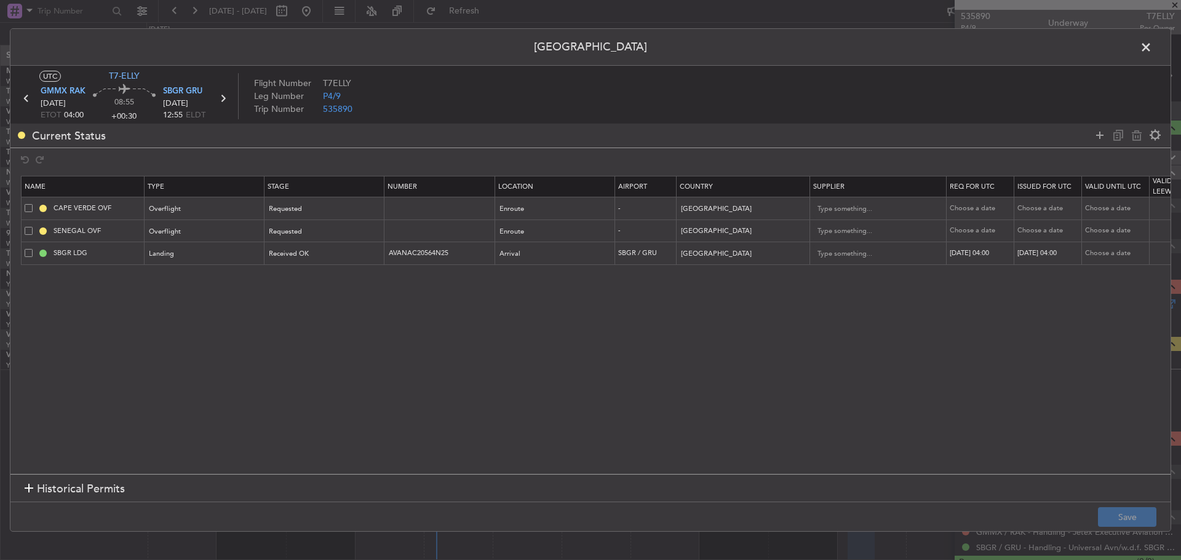
click at [1152, 45] on span at bounding box center [1152, 50] width 0 height 25
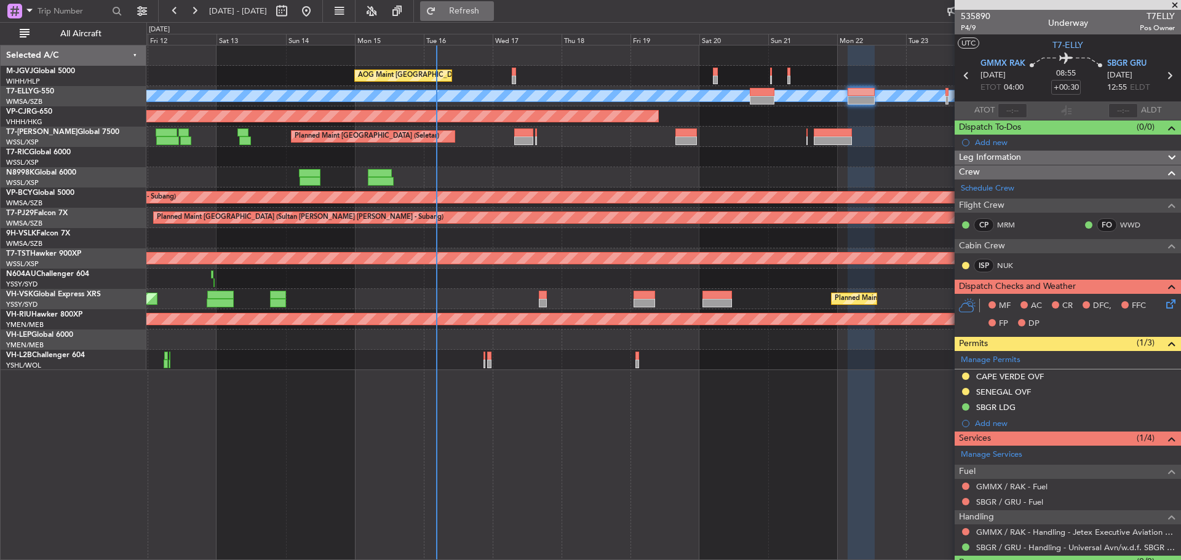
click at [490, 9] on span "Refresh" at bounding box center [465, 11] width 52 height 9
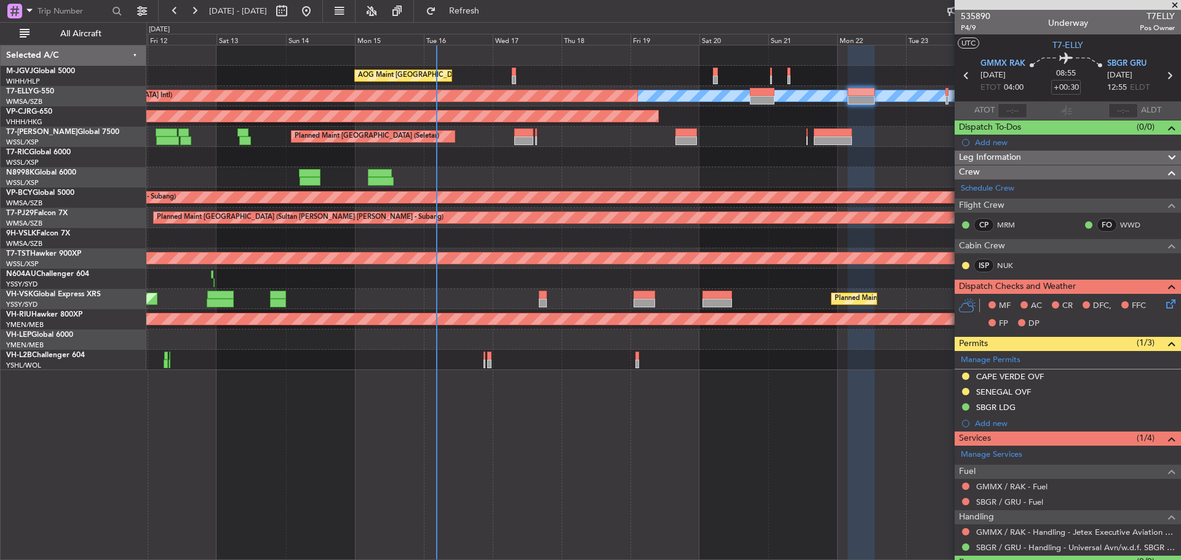
click at [963, 77] on icon at bounding box center [967, 76] width 16 height 16
type input "+00:55"
